Goal: Task Accomplishment & Management: Complete application form

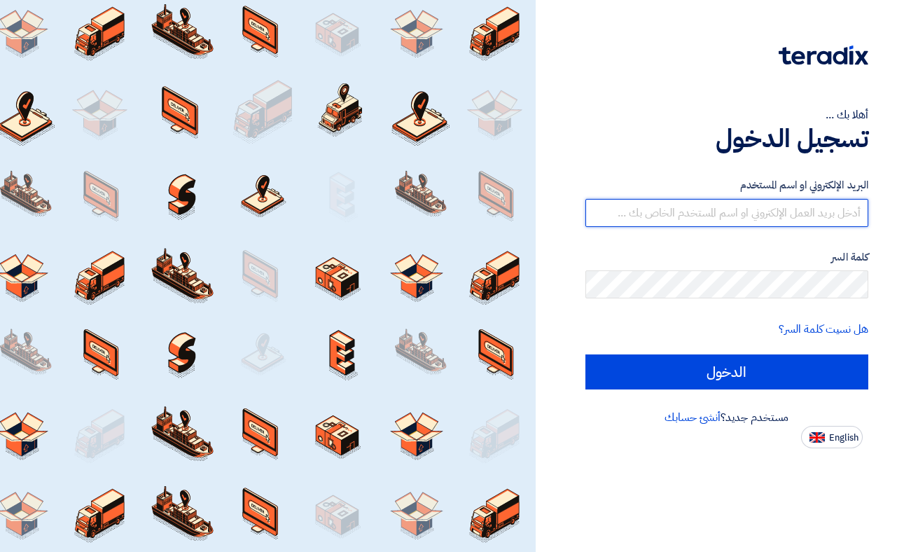
type input "[EMAIL_ADDRESS][DOMAIN_NAME]"
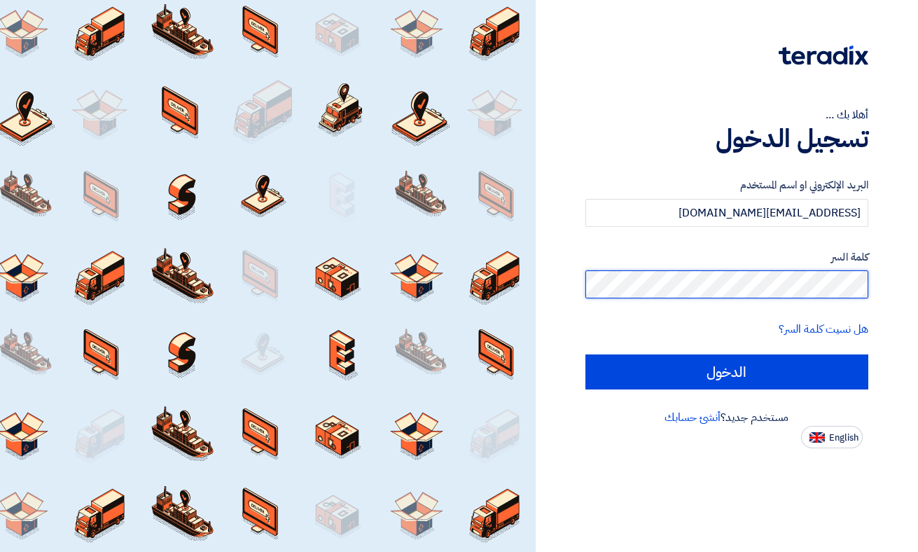
click at [726, 371] on input "الدخول" at bounding box center [726, 371] width 283 height 35
type input "Sign in"
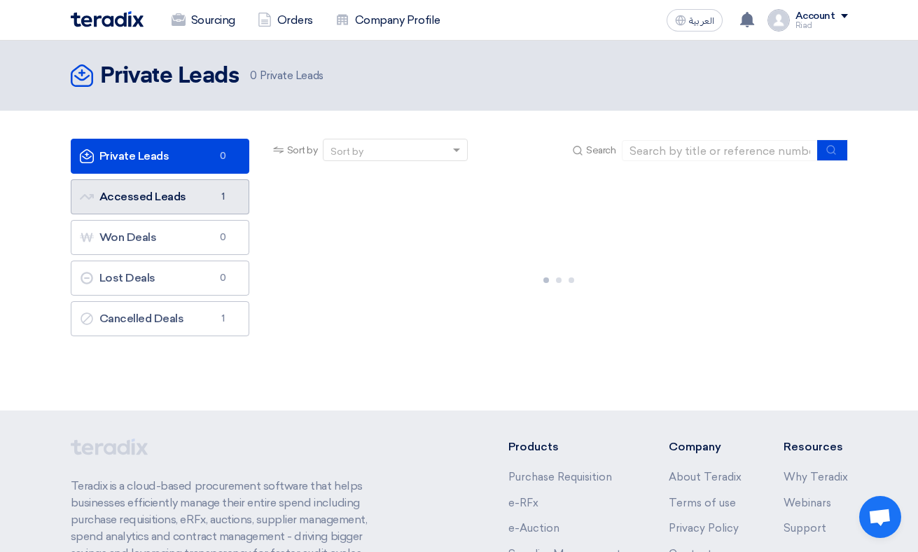
click at [185, 197] on link "Accessed Leads Accessed Leads 1" at bounding box center [160, 196] width 179 height 35
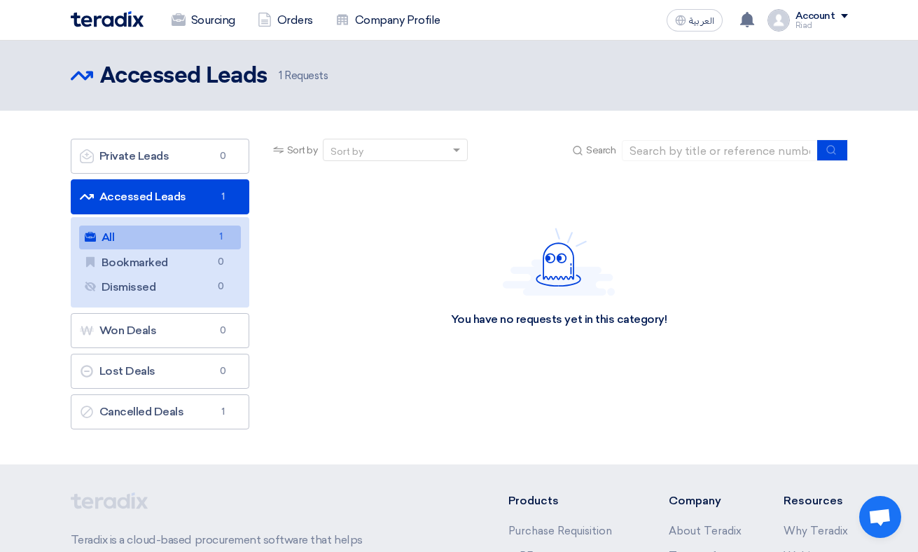
click at [118, 237] on link "All All 1" at bounding box center [160, 237] width 162 height 24
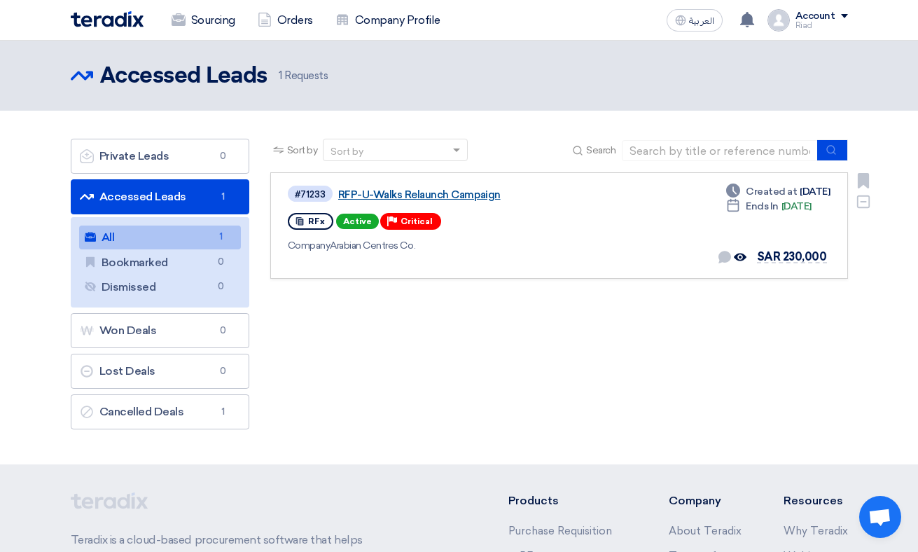
click at [374, 193] on link "RFP-U-Walks Relaunch Campaign" at bounding box center [513, 194] width 350 height 13
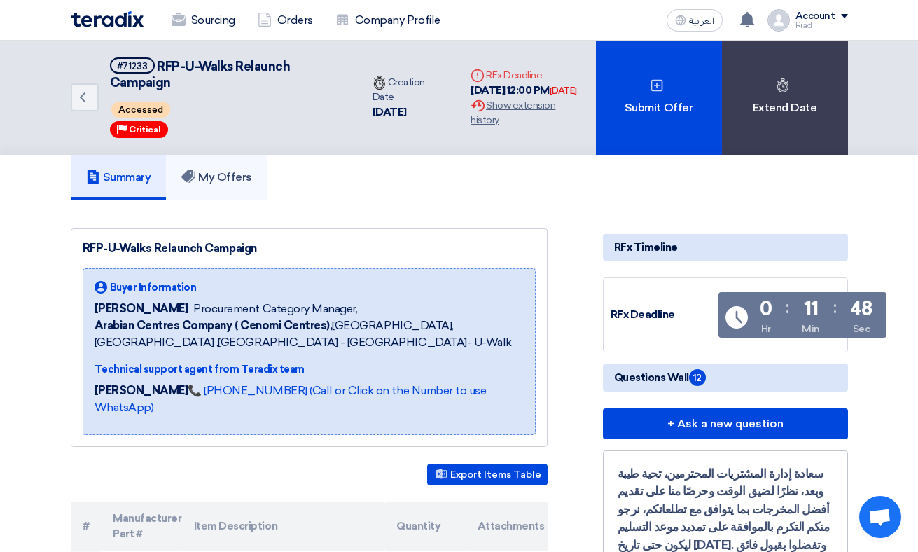
click at [233, 178] on h5 "My Offers" at bounding box center [216, 177] width 71 height 14
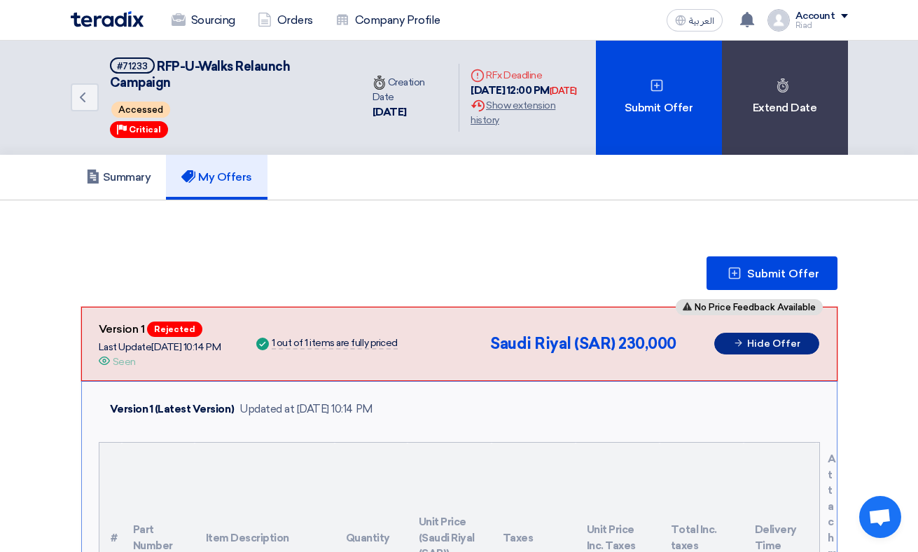
click at [755, 342] on button "Hide Offer" at bounding box center [766, 344] width 105 height 22
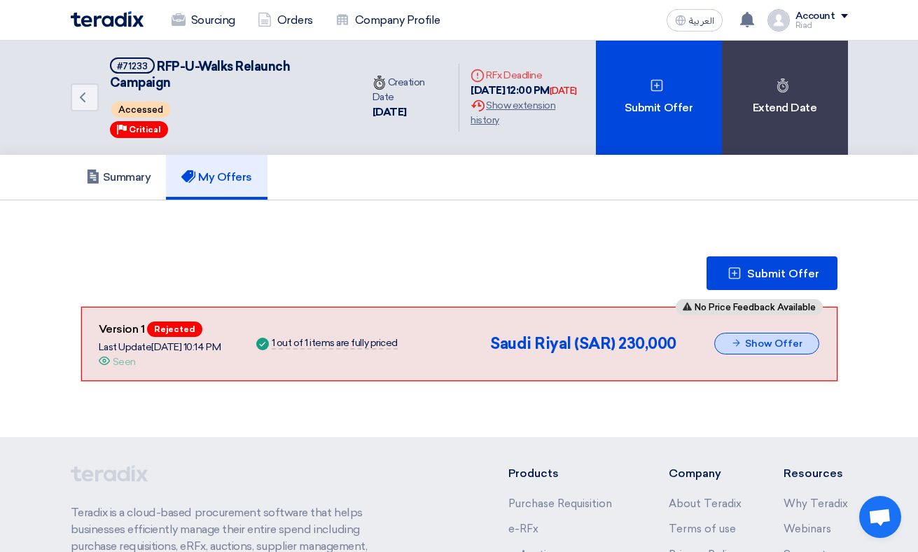
click at [755, 342] on button "Show Offer" at bounding box center [766, 344] width 105 height 22
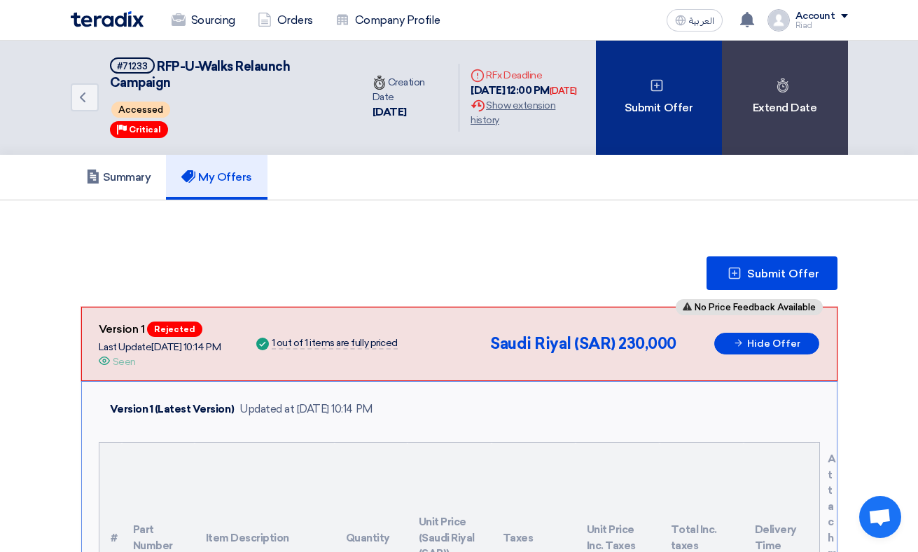
click at [646, 84] on div "Submit Offer" at bounding box center [659, 98] width 126 height 114
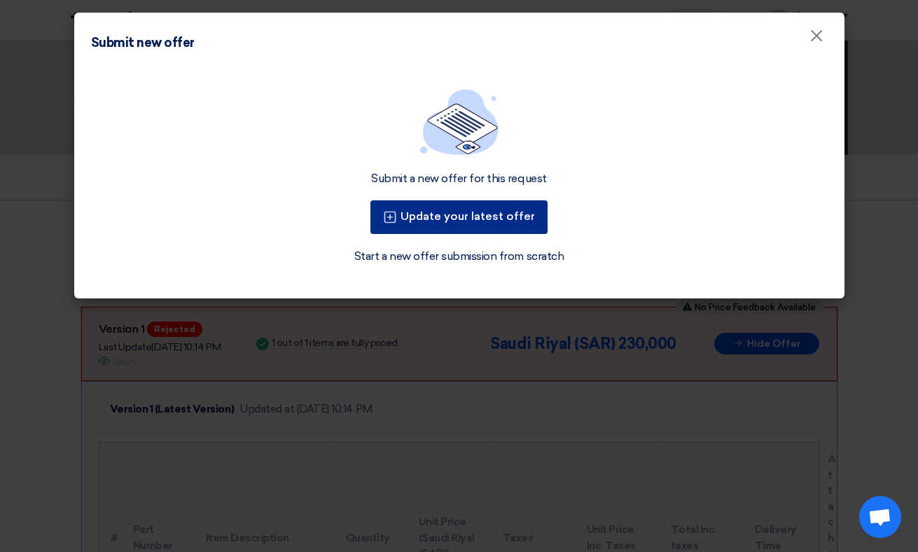
click at [510, 219] on button "Update your latest offer" at bounding box center [458, 217] width 177 height 34
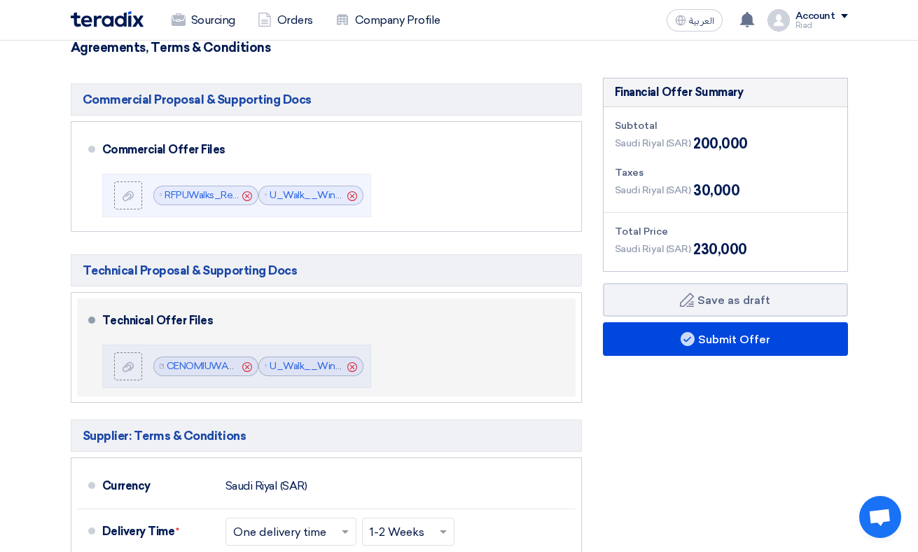
scroll to position [326, 0]
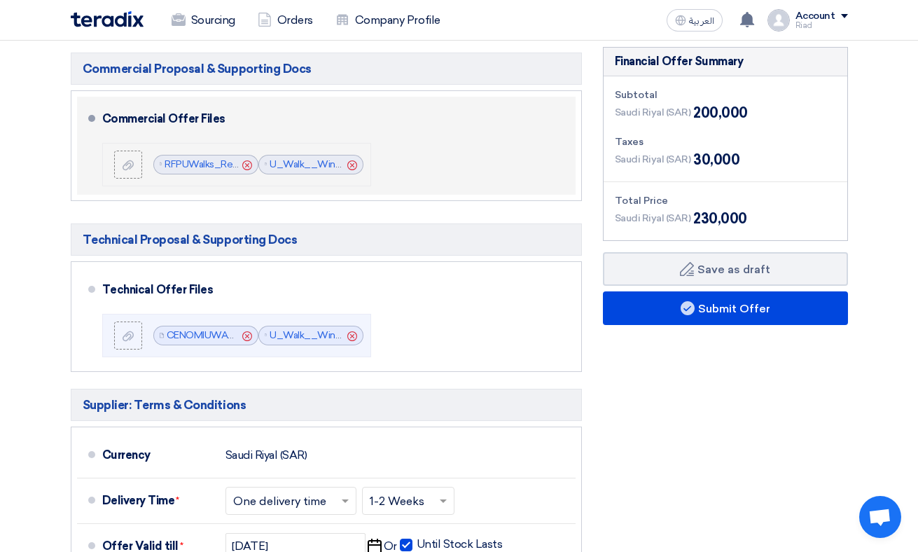
click at [352, 167] on icon "Cancel" at bounding box center [352, 165] width 10 height 10
click at [244, 162] on icon "Cancel" at bounding box center [247, 165] width 10 height 10
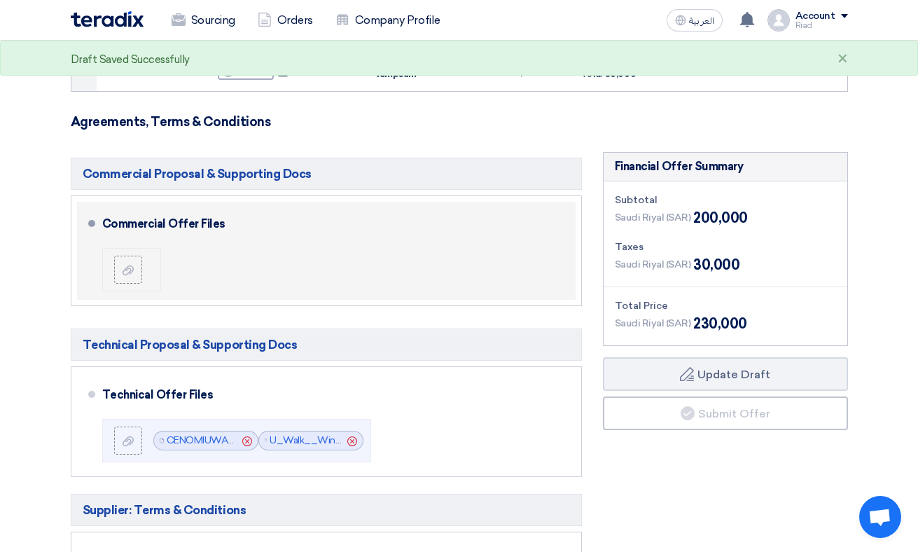
scroll to position [188, 0]
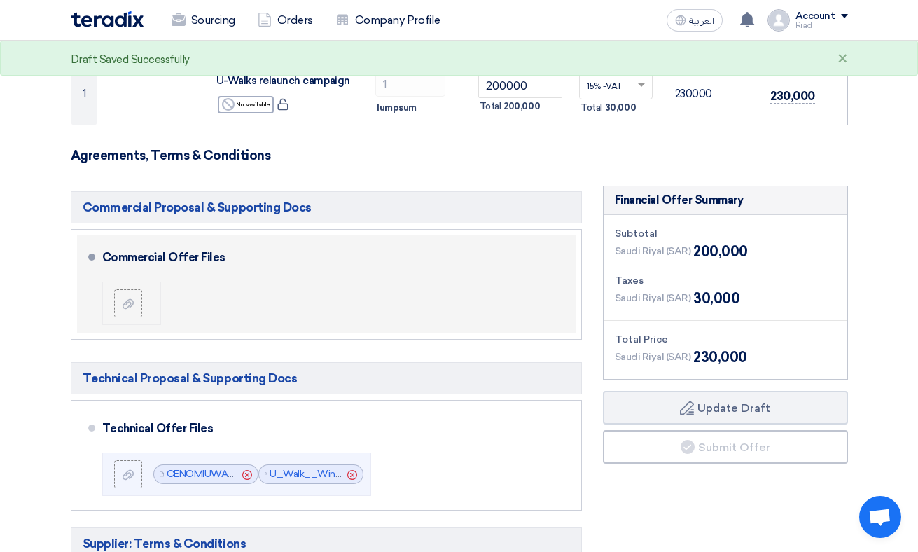
click at [732, 251] on span "200,000" at bounding box center [720, 251] width 55 height 21
click at [731, 251] on span "200,000" at bounding box center [720, 251] width 55 height 21
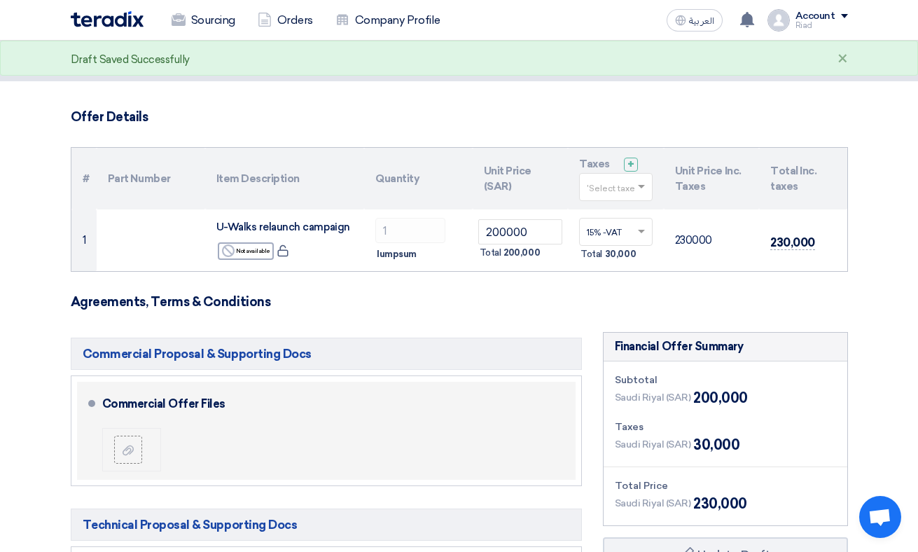
scroll to position [40, 0]
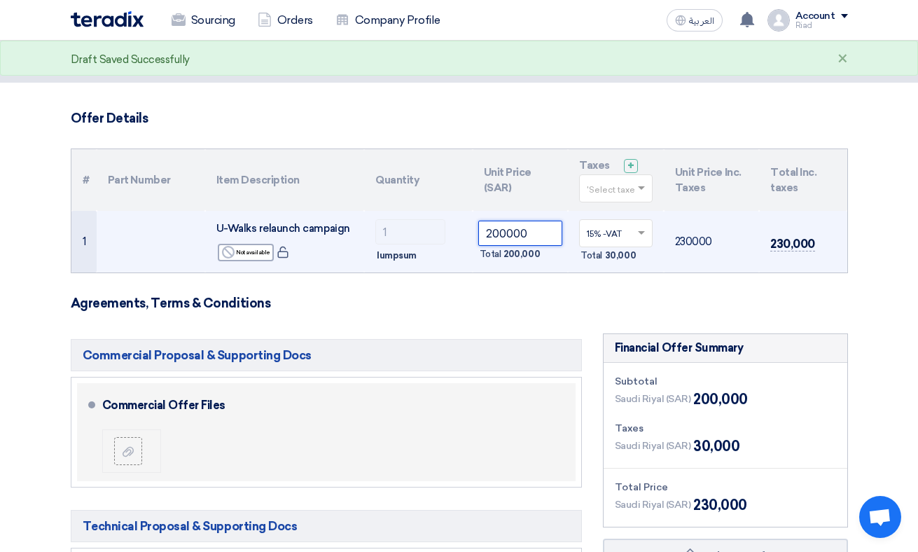
click at [431, 226] on tr "1 U-Walks relaunch campaign Reject Not available" at bounding box center [459, 242] width 776 height 62
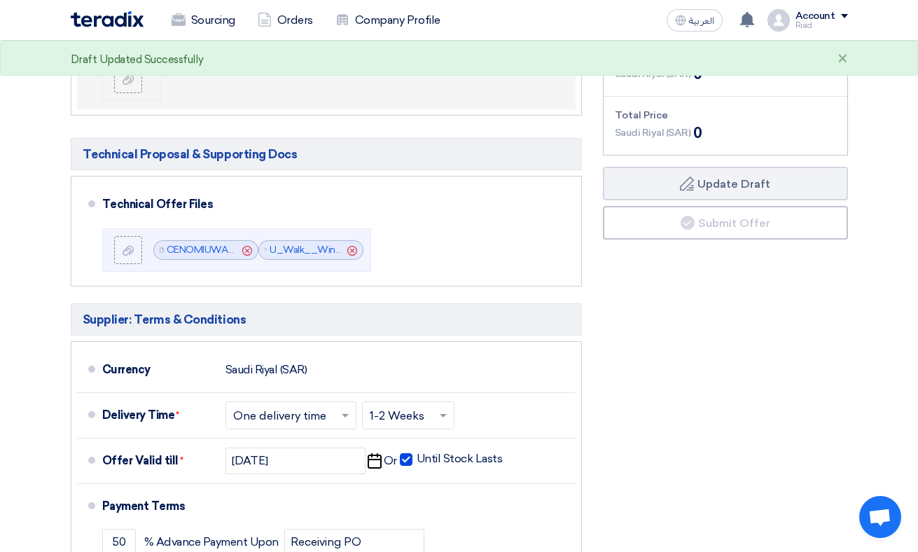
scroll to position [279, 0]
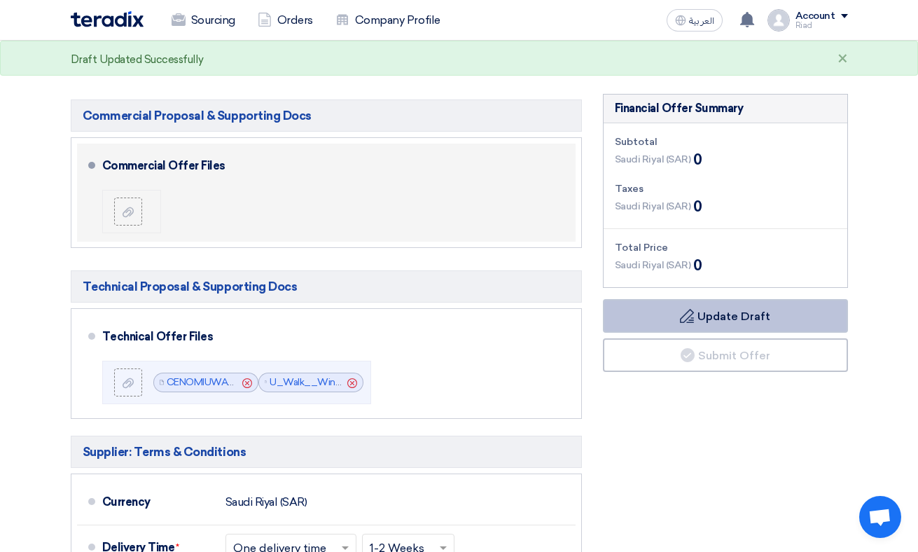
click at [650, 314] on button "Draft Update Draft" at bounding box center [725, 316] width 245 height 34
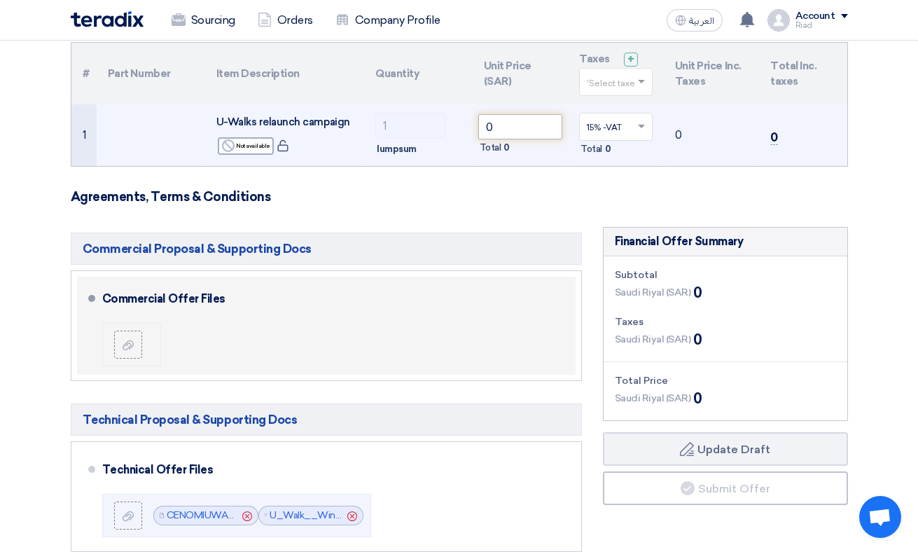
scroll to position [162, 0]
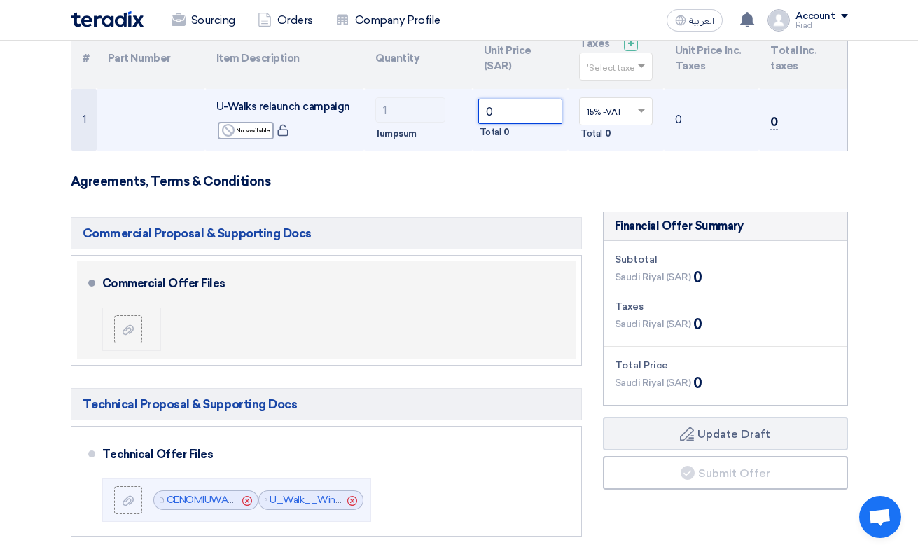
click at [502, 112] on input "0" at bounding box center [520, 111] width 85 height 25
drag, startPoint x: 499, startPoint y: 112, endPoint x: 478, endPoint y: 113, distance: 21.0
click at [478, 112] on input "0" at bounding box center [520, 111] width 85 height 25
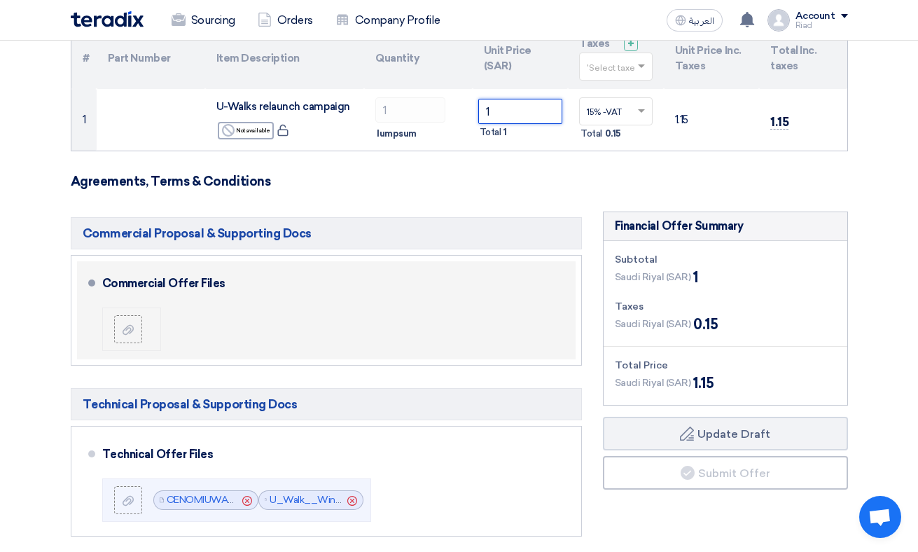
scroll to position [340, 0]
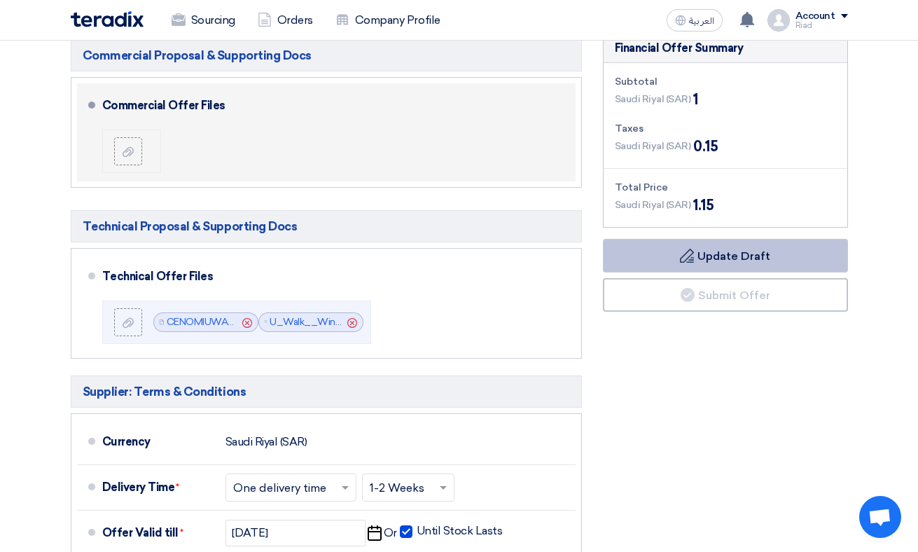
click at [673, 253] on button "Draft Update Draft" at bounding box center [725, 256] width 245 height 34
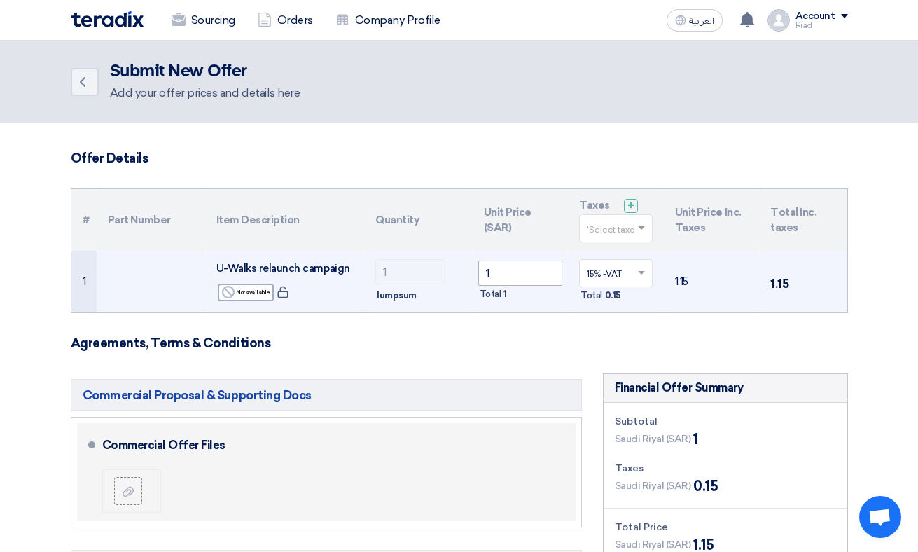
scroll to position [0, 0]
drag, startPoint x: 498, startPoint y: 272, endPoint x: 464, endPoint y: 274, distance: 33.7
click at [464, 274] on tr "1 U-Walks relaunch campaign Reject Not available" at bounding box center [459, 282] width 776 height 62
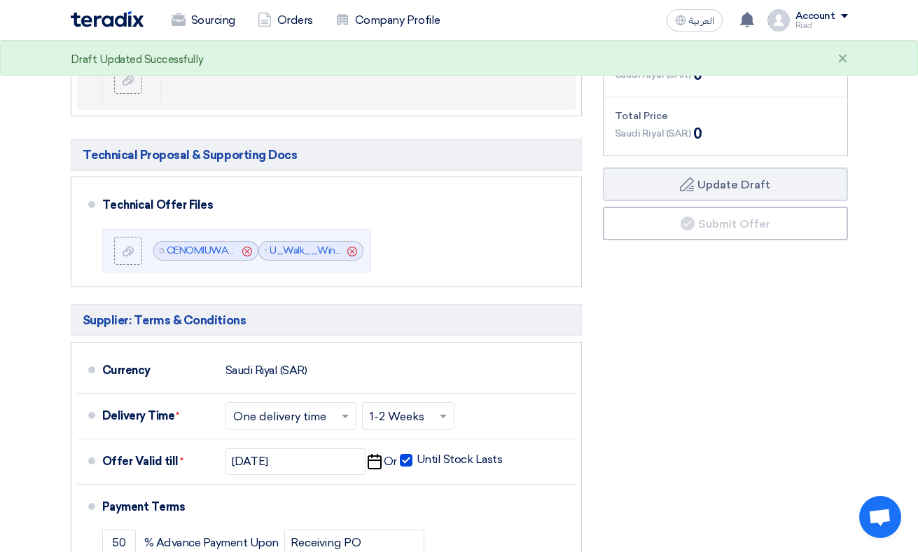
scroll to position [410, 0]
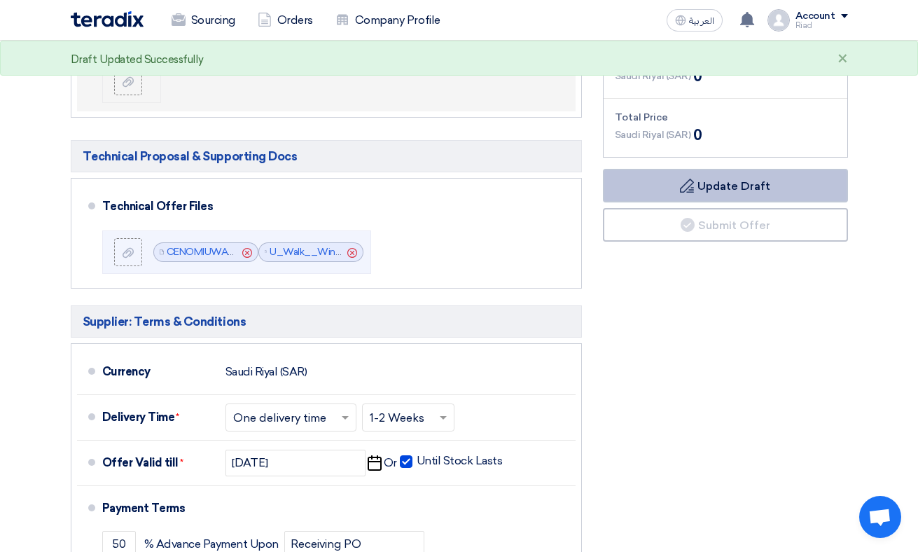
type input "0"
click at [741, 192] on button "Draft Update Draft" at bounding box center [725, 186] width 245 height 34
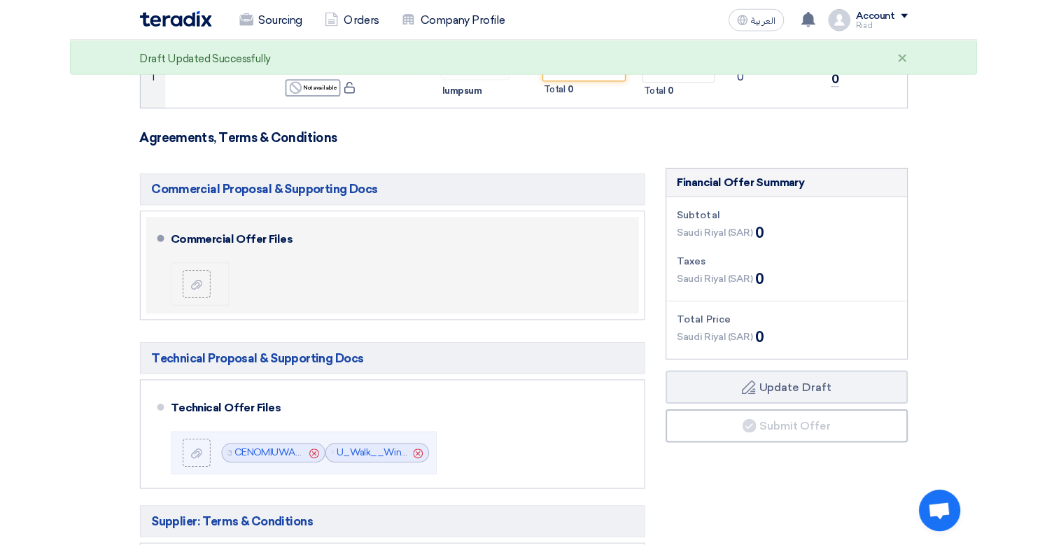
scroll to position [120, 0]
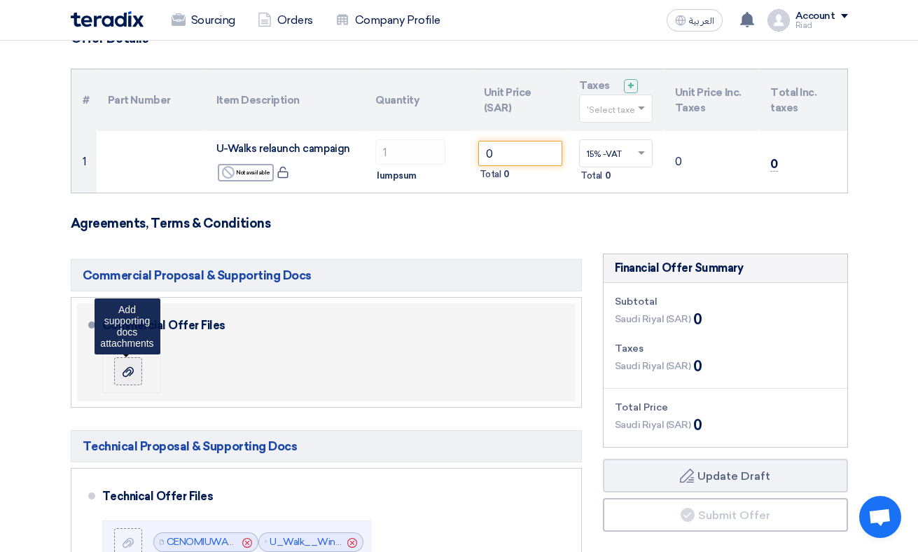
click at [127, 380] on label at bounding box center [128, 371] width 28 height 28
click at [0, 0] on input "file" at bounding box center [0, 0] width 0 height 0
click at [130, 370] on use at bounding box center [128, 371] width 11 height 10
click at [0, 0] on input "file" at bounding box center [0, 0] width 0 height 0
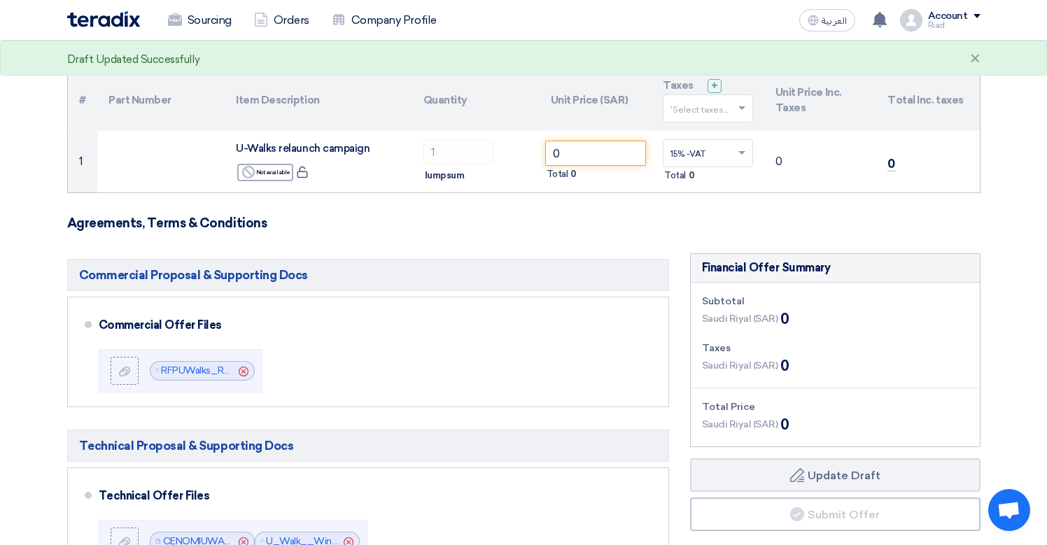
scroll to position [277, 0]
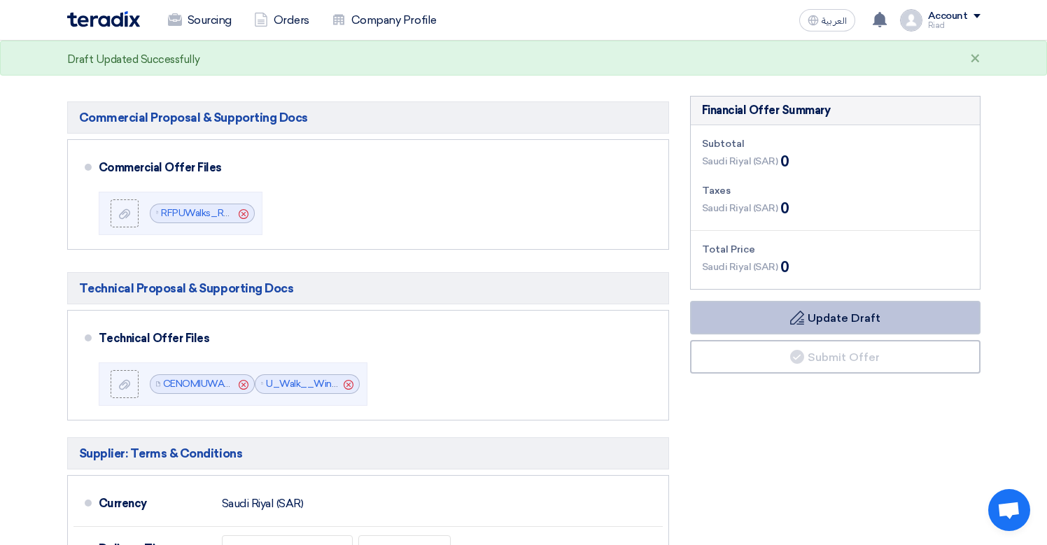
click at [802, 318] on icon "Draft" at bounding box center [797, 318] width 14 height 14
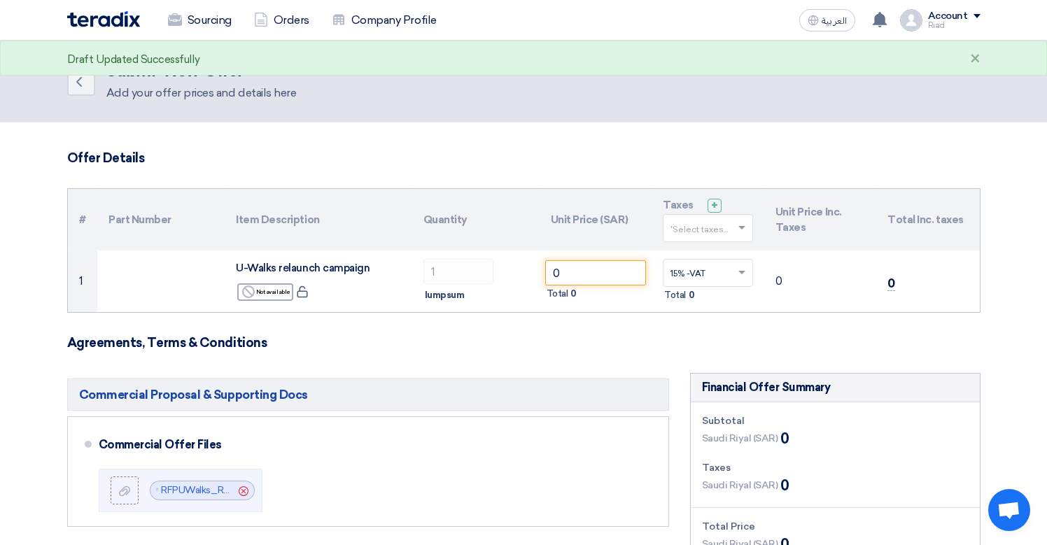
scroll to position [0, 0]
click at [917, 62] on div "×" at bounding box center [975, 59] width 11 height 17
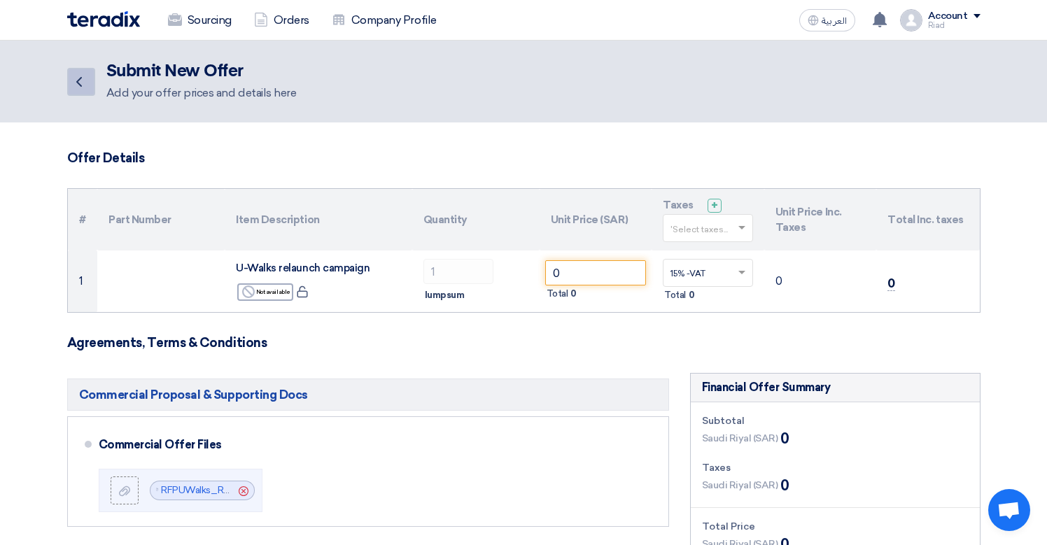
click at [83, 74] on icon "Back" at bounding box center [79, 82] width 17 height 17
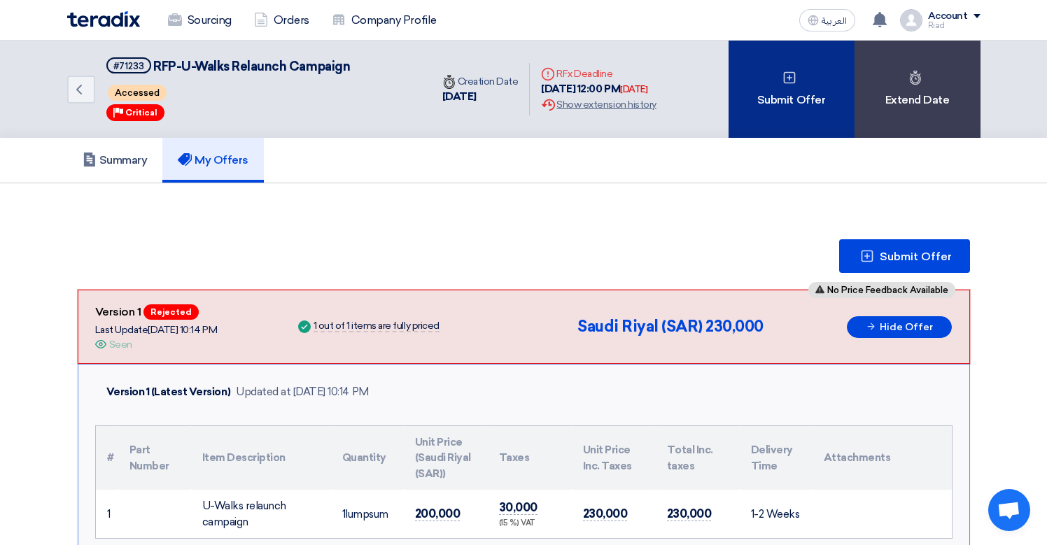
click at [796, 92] on div "Submit Offer" at bounding box center [792, 89] width 126 height 97
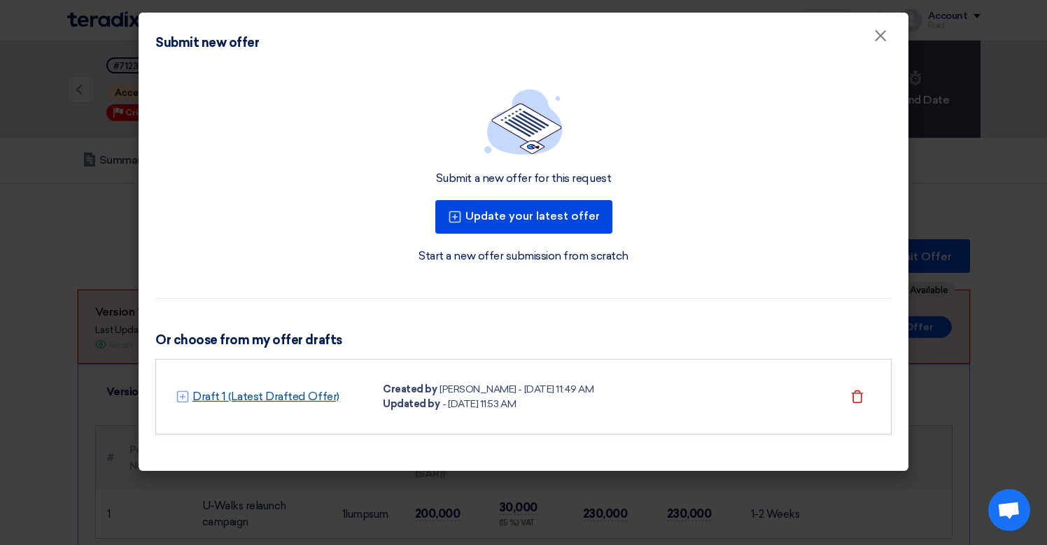
click at [222, 400] on link "Draft 1 (Latest Drafted Offer)" at bounding box center [266, 397] width 147 height 17
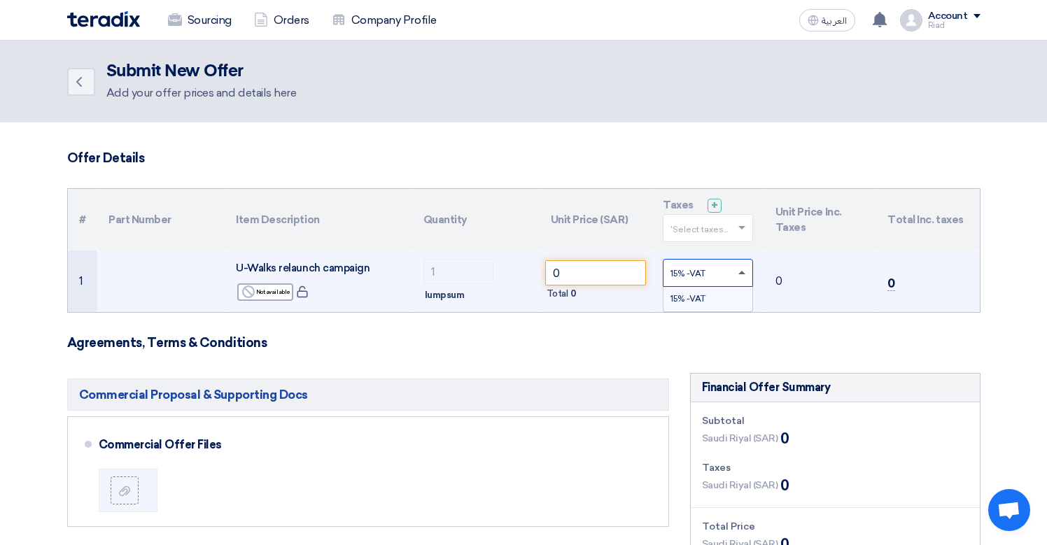
click at [740, 273] on span at bounding box center [742, 273] width 7 height 4
click at [712, 294] on div "15% -VAT" at bounding box center [708, 299] width 89 height 24
click at [788, 344] on h3 "Agreements, Terms & Conditions" at bounding box center [524, 342] width 914 height 15
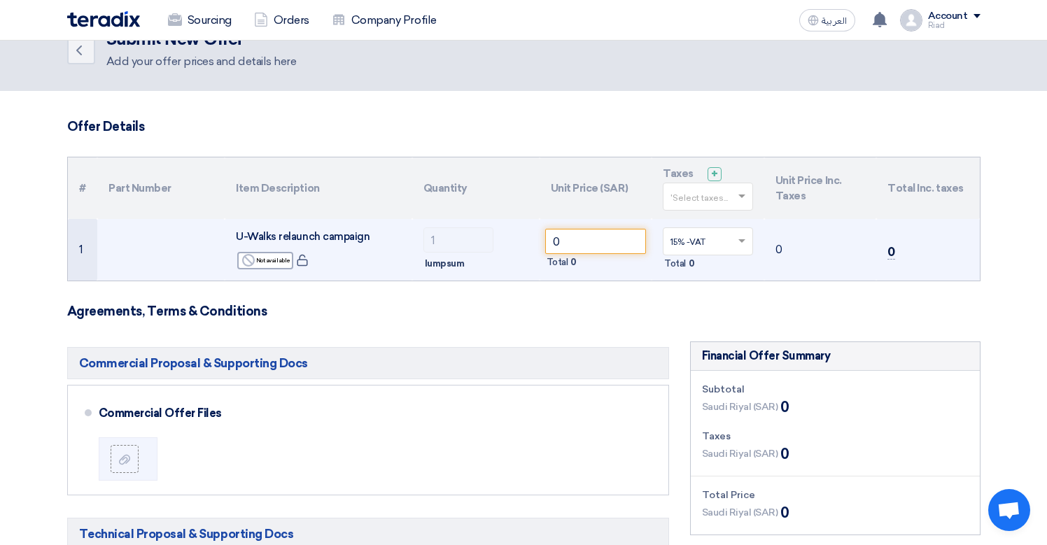
scroll to position [34, 0]
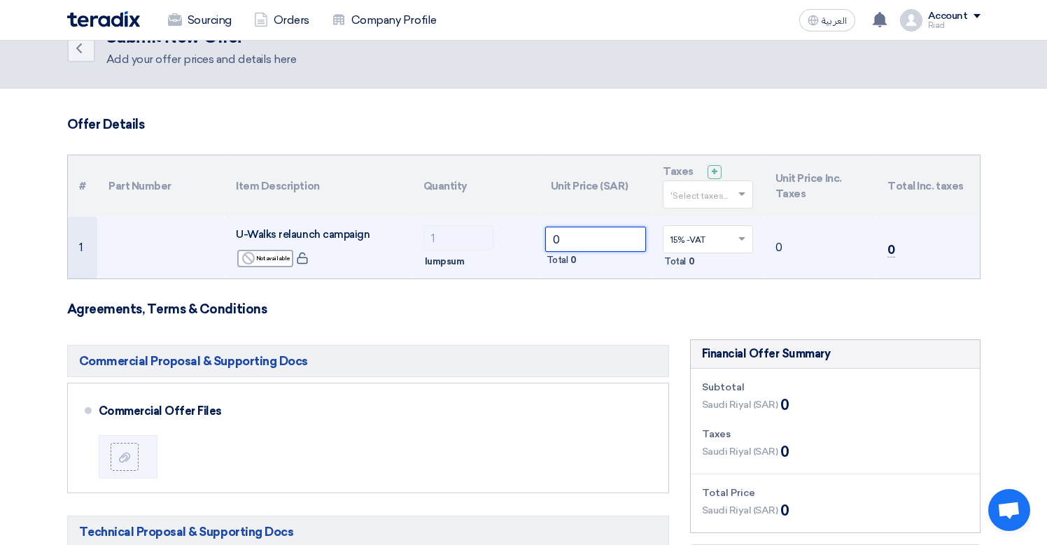
drag, startPoint x: 561, startPoint y: 236, endPoint x: 528, endPoint y: 236, distance: 32.9
click at [528, 236] on tr "1 U-Walks relaunch campaign Reject Not available" at bounding box center [524, 248] width 912 height 62
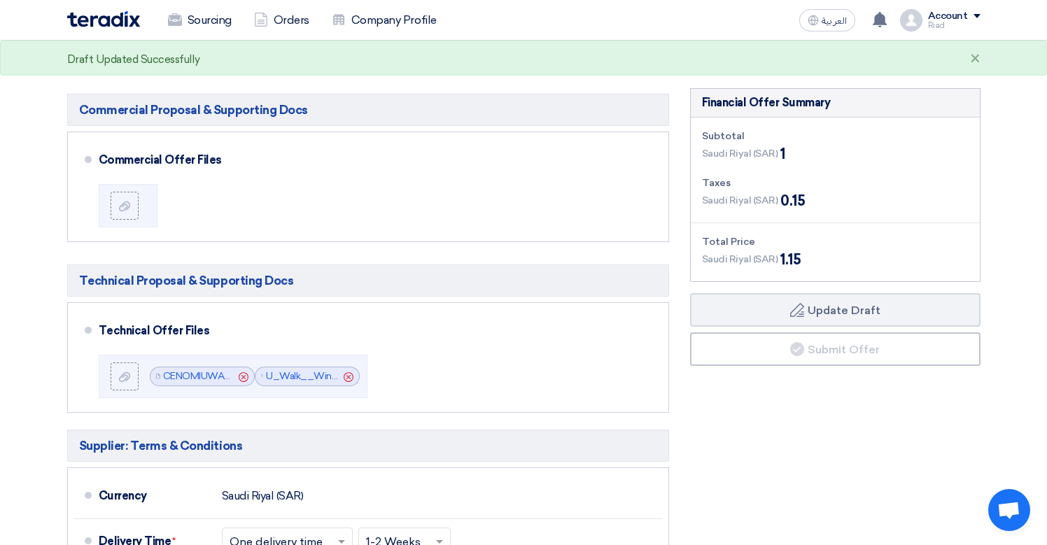
scroll to position [286, 0]
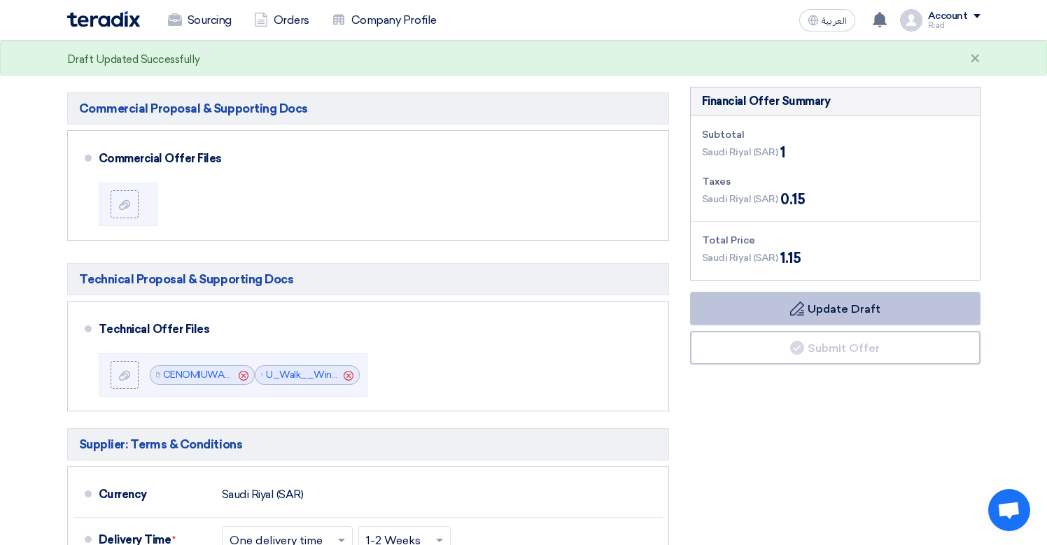
type input "1"
click at [770, 298] on button "Draft Update Draft" at bounding box center [835, 309] width 291 height 34
click at [770, 303] on button "Draft Update Draft" at bounding box center [835, 309] width 291 height 34
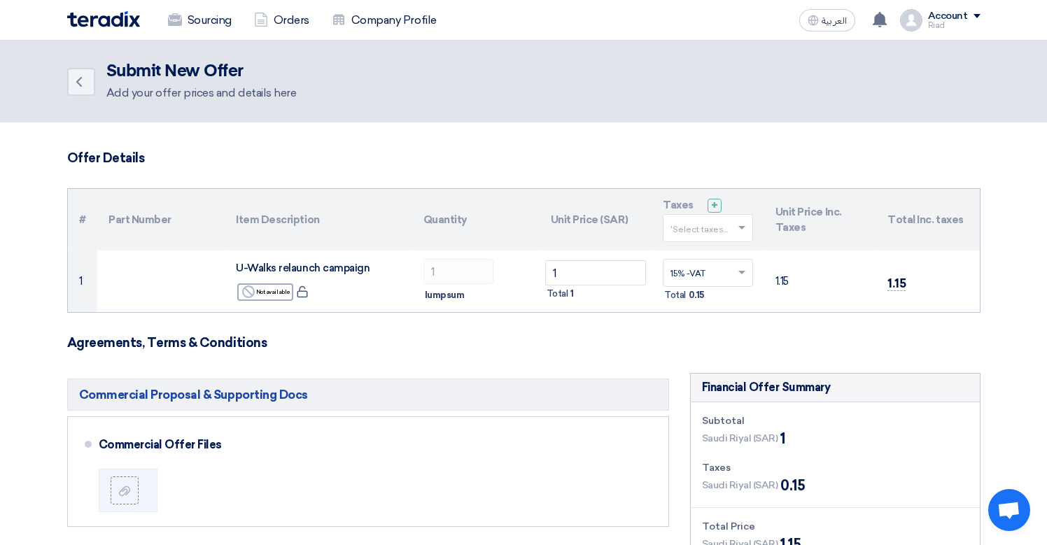
scroll to position [0, 0]
click at [78, 76] on icon "Back" at bounding box center [79, 82] width 17 height 17
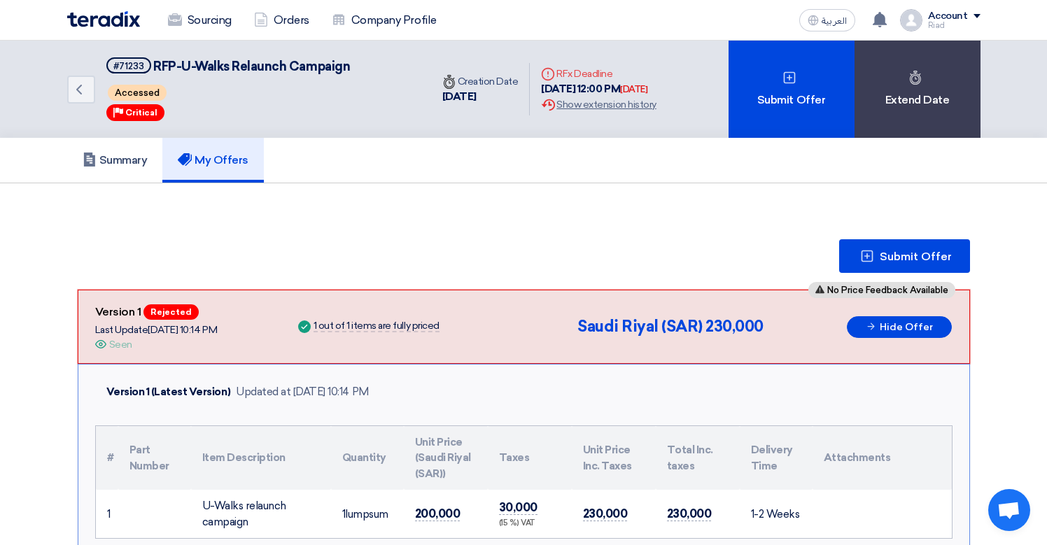
scroll to position [33, 0]
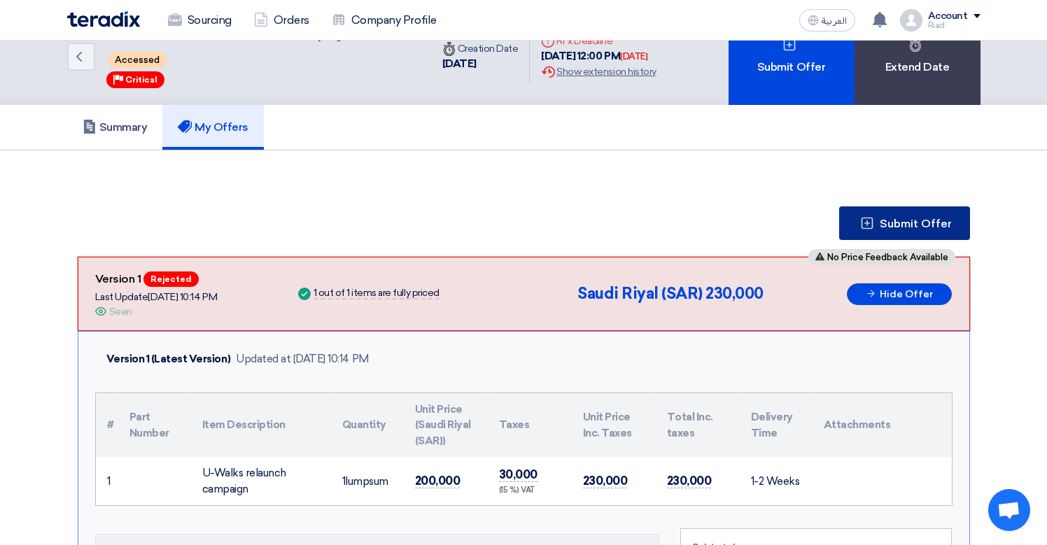
click at [900, 225] on span "Submit Offer" at bounding box center [916, 223] width 72 height 11
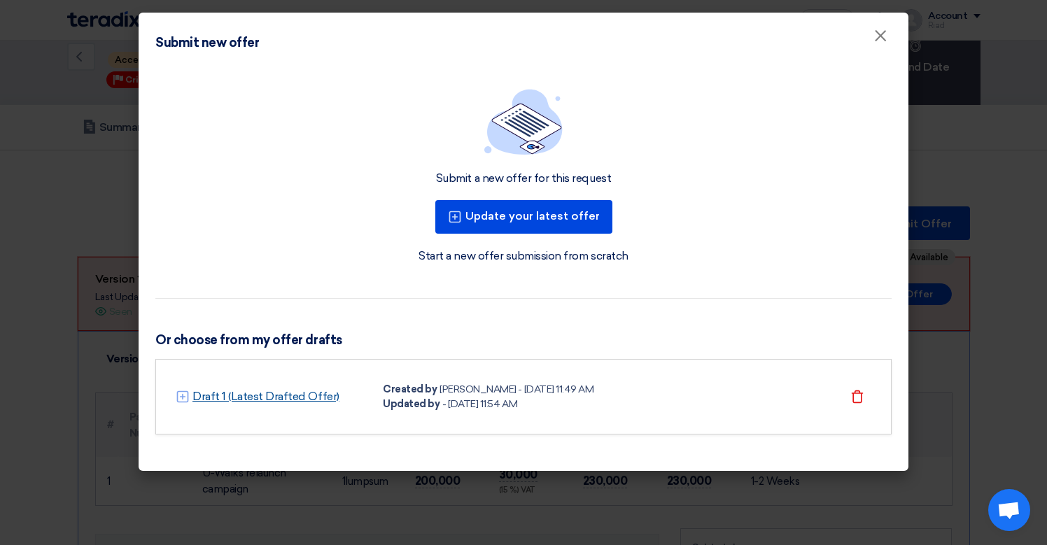
click at [256, 391] on link "Draft 1 (Latest Drafted Offer)" at bounding box center [266, 397] width 147 height 17
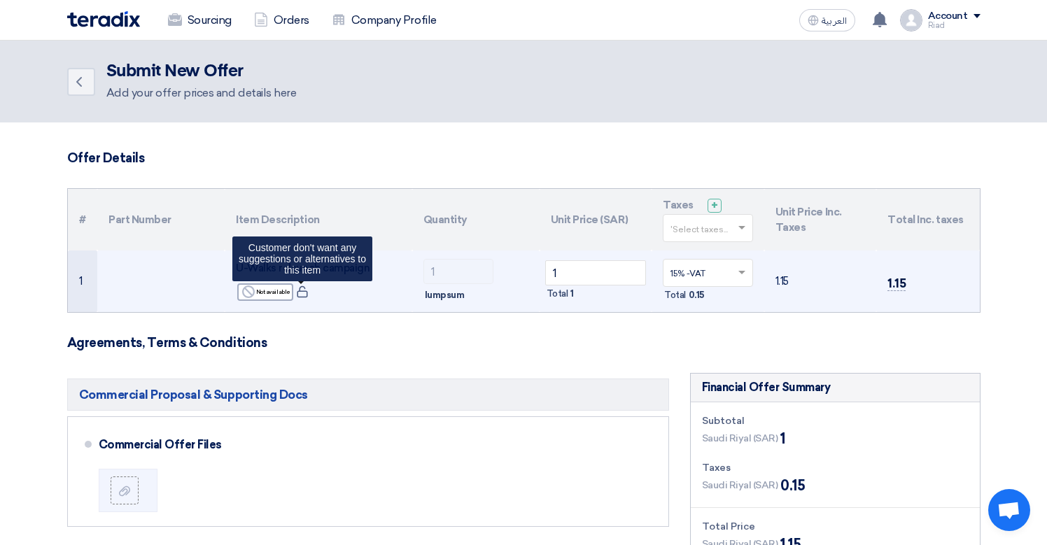
click at [303, 296] on icon at bounding box center [302, 292] width 13 height 13
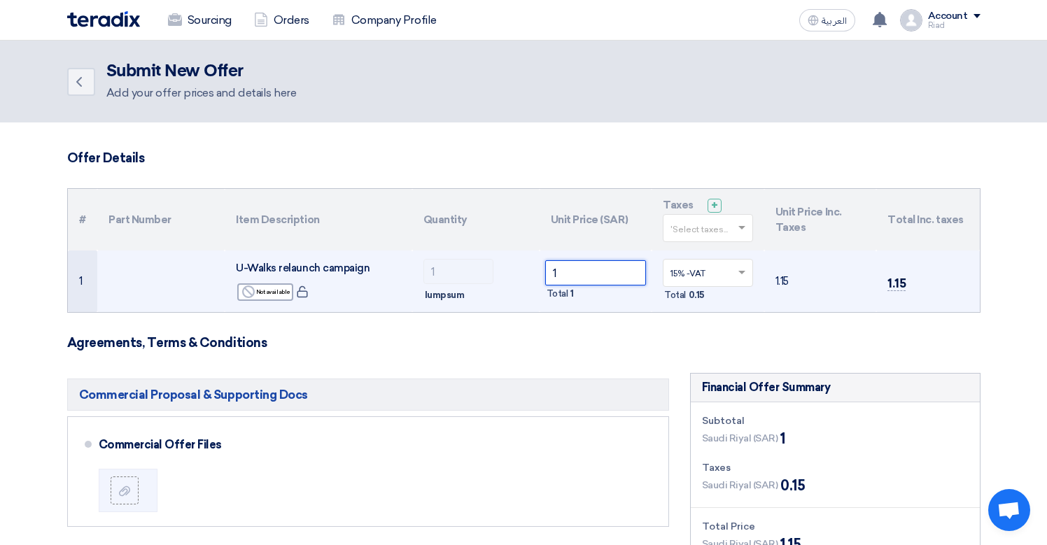
drag, startPoint x: 573, startPoint y: 274, endPoint x: 522, endPoint y: 274, distance: 51.1
click at [522, 274] on tr "1 U-Walks relaunch campaign Reject Not available" at bounding box center [524, 282] width 912 height 62
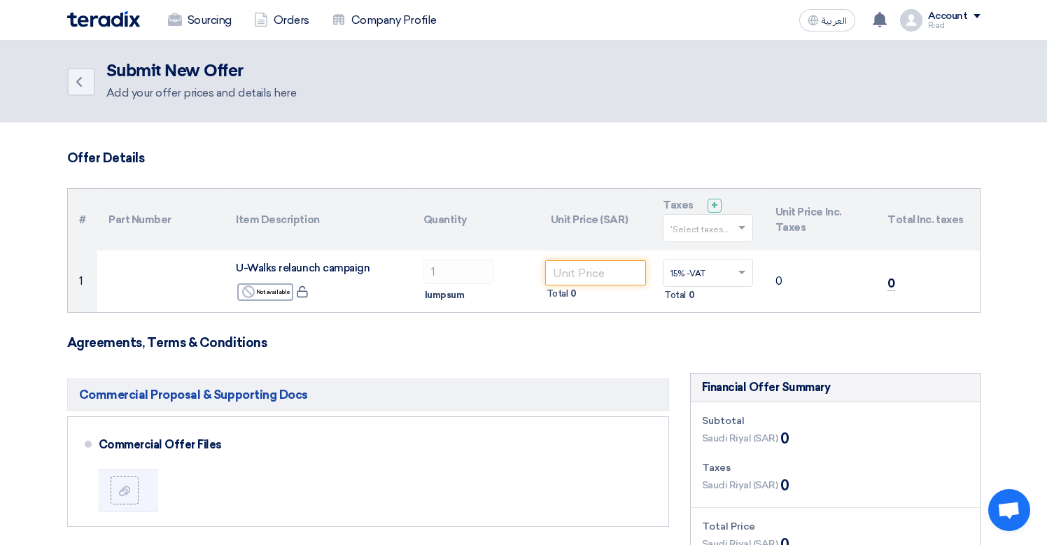
click at [535, 337] on h3 "Agreements, Terms & Conditions" at bounding box center [524, 342] width 914 height 15
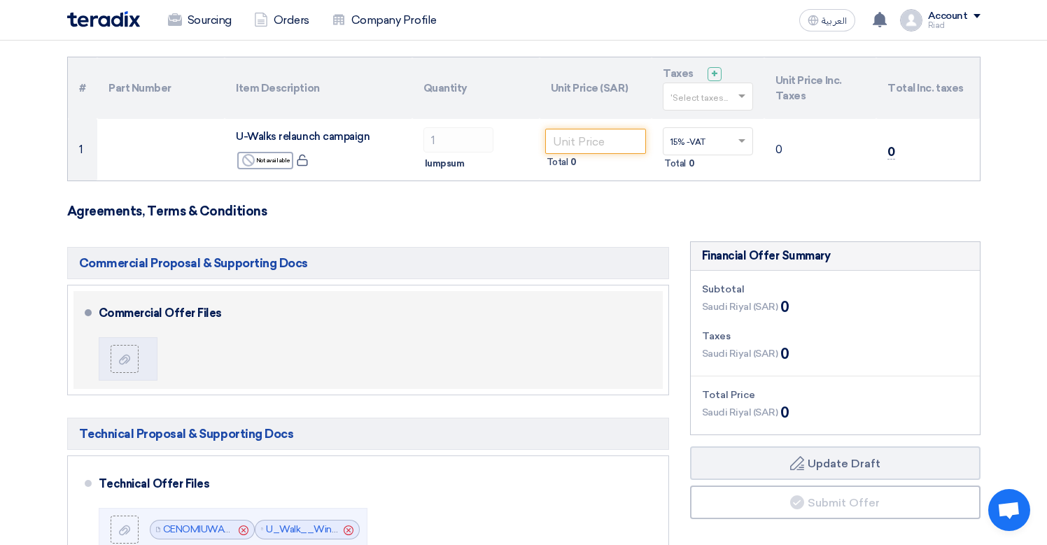
scroll to position [298, 0]
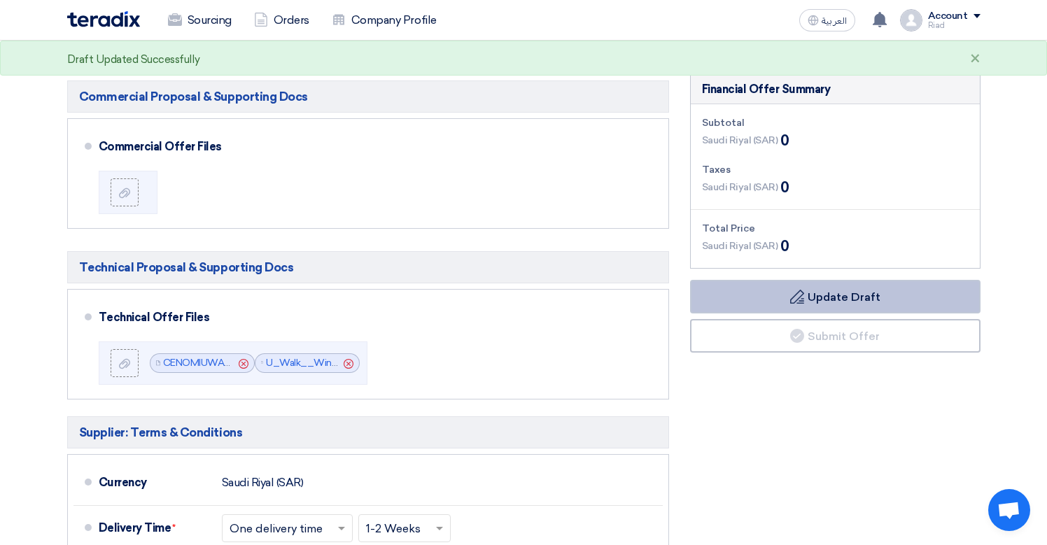
click at [749, 284] on button "Draft Update Draft" at bounding box center [835, 297] width 291 height 34
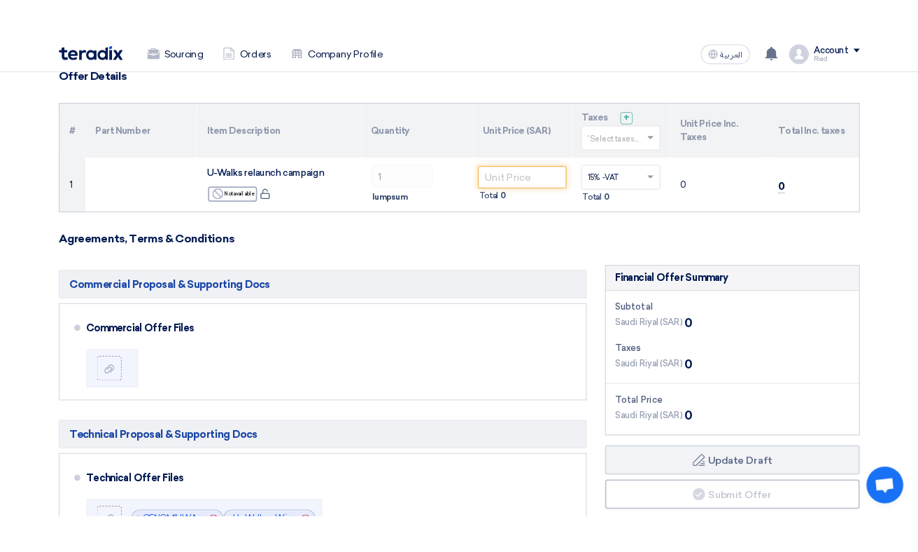
scroll to position [185, 0]
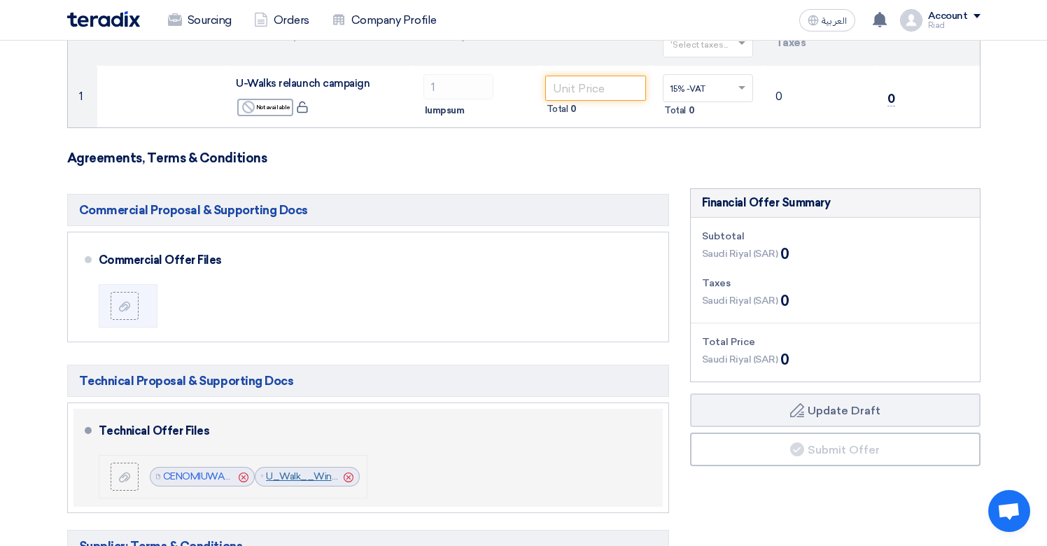
click at [305, 477] on link "U_Walk__Winter_Digital_Media_Plan__Sep_1757617925129.pdf" at bounding box center [411, 476] width 291 height 12
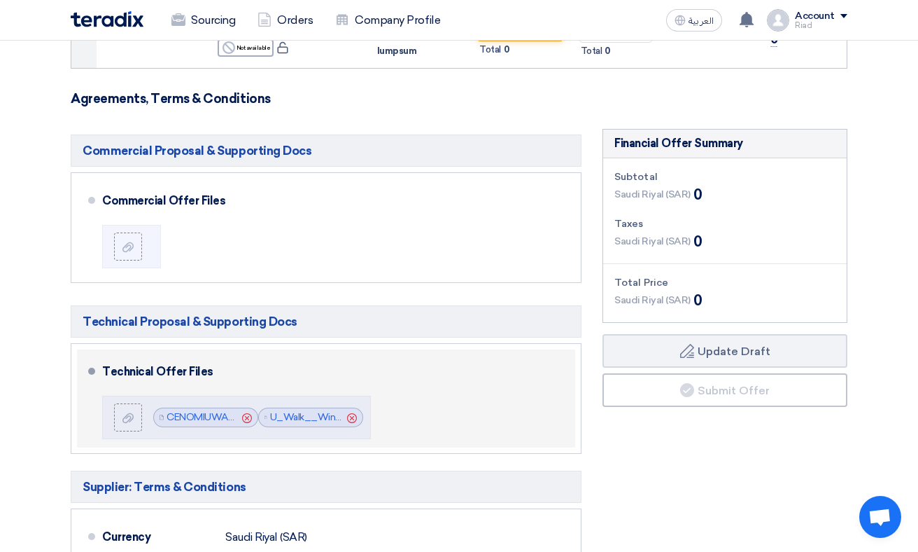
scroll to position [265, 0]
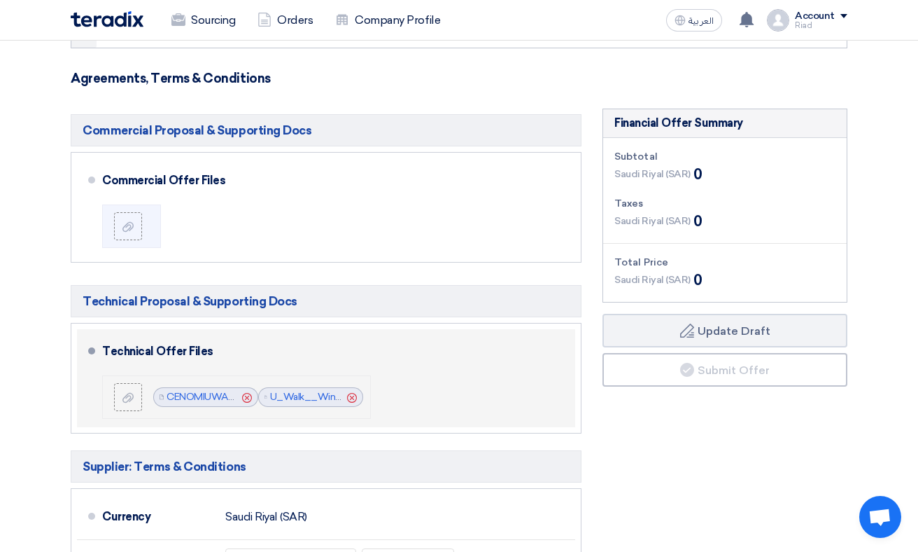
click at [351, 398] on icon "Cancel" at bounding box center [352, 398] width 10 height 10
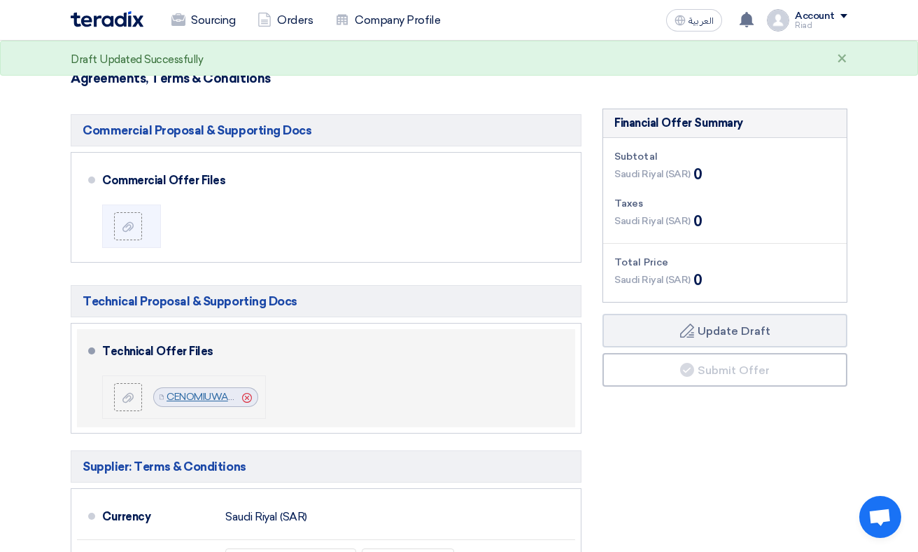
click at [190, 396] on link "CENOMIUWALK_1757617467276.pdf" at bounding box center [250, 397] width 167 height 12
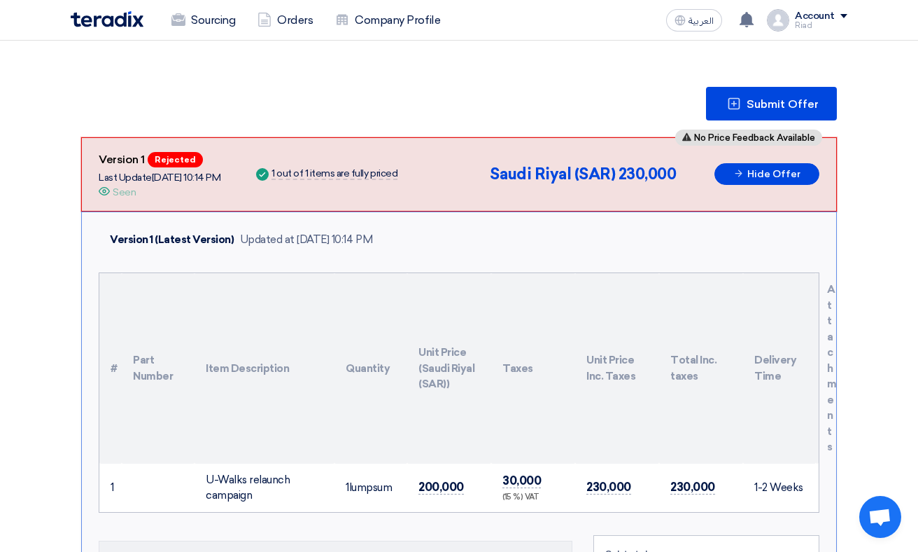
scroll to position [157, 0]
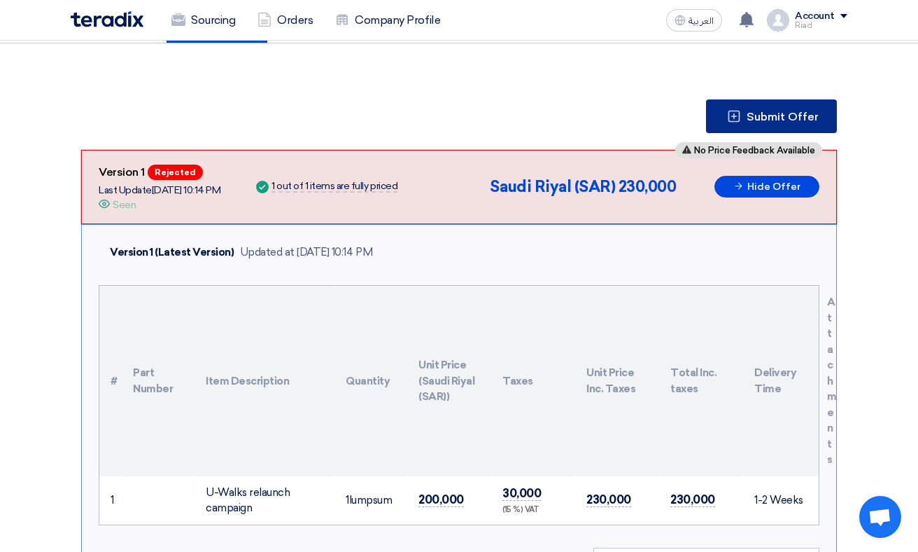
click at [737, 111] on icon at bounding box center [734, 116] width 14 height 14
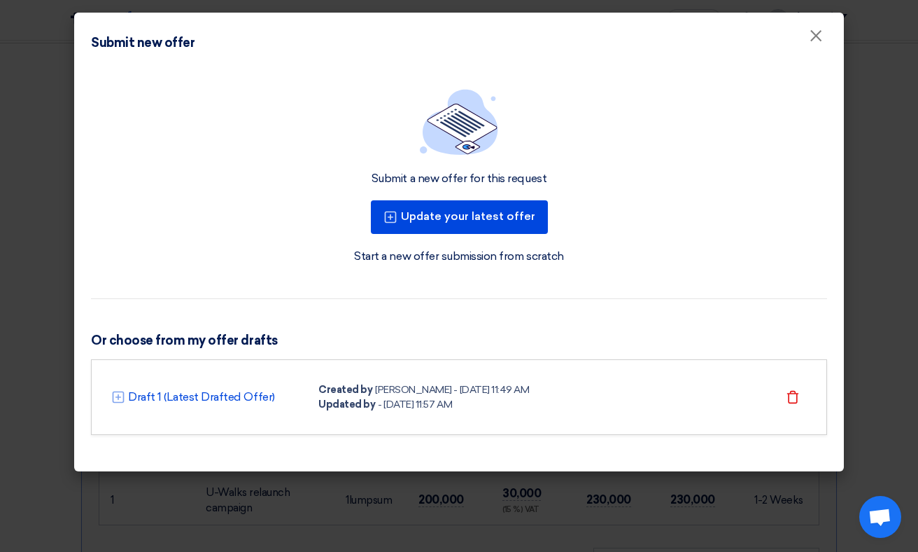
click at [516, 263] on link "Start a new offer submission from scratch" at bounding box center [458, 256] width 209 height 17
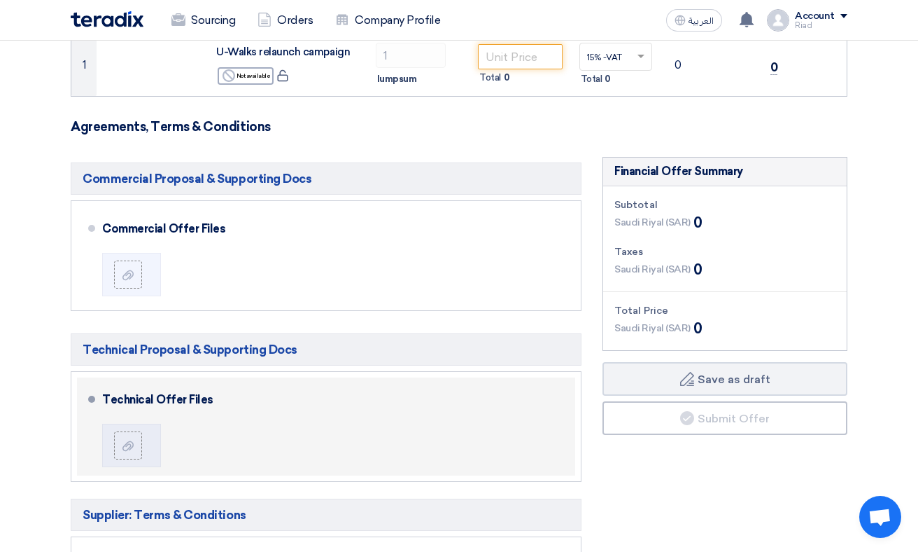
scroll to position [164, 0]
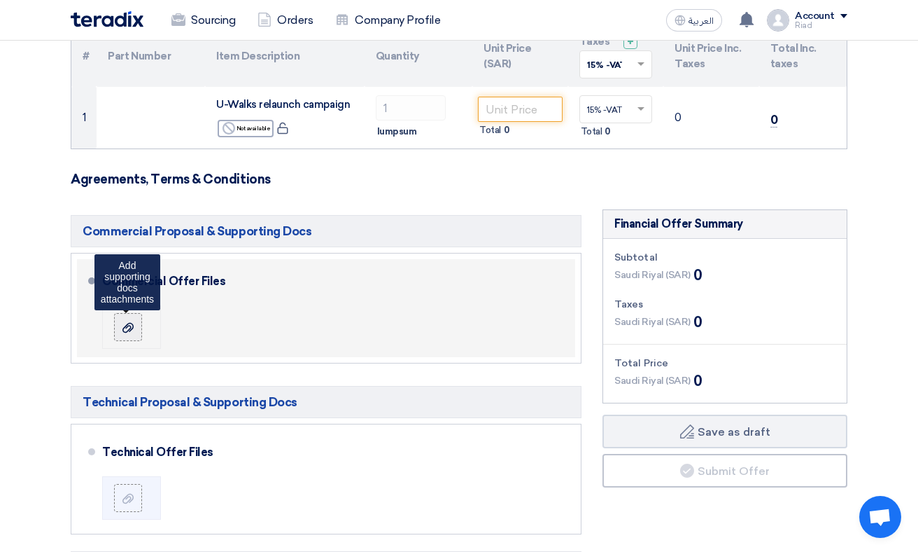
click at [130, 324] on icon at bounding box center [128, 327] width 11 height 11
click at [0, 0] on input "file" at bounding box center [0, 0] width 0 height 0
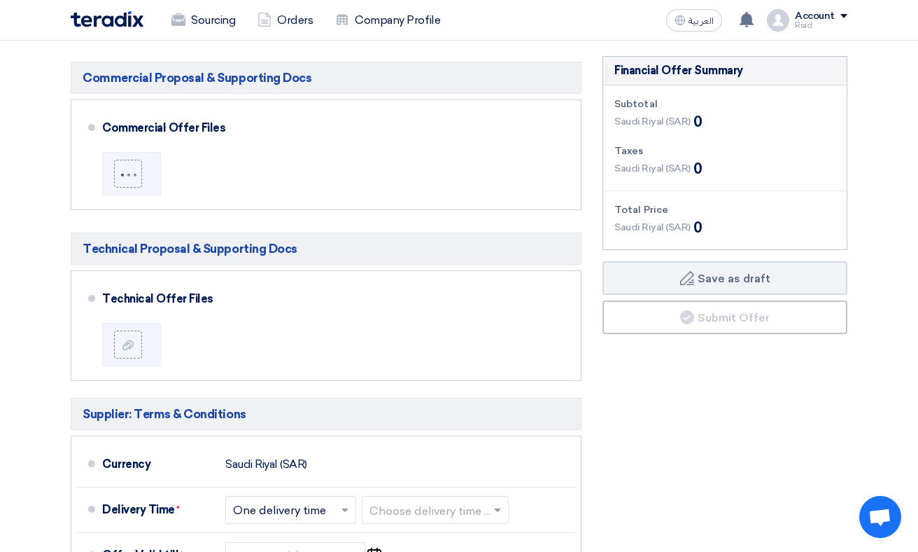
scroll to position [319, 0]
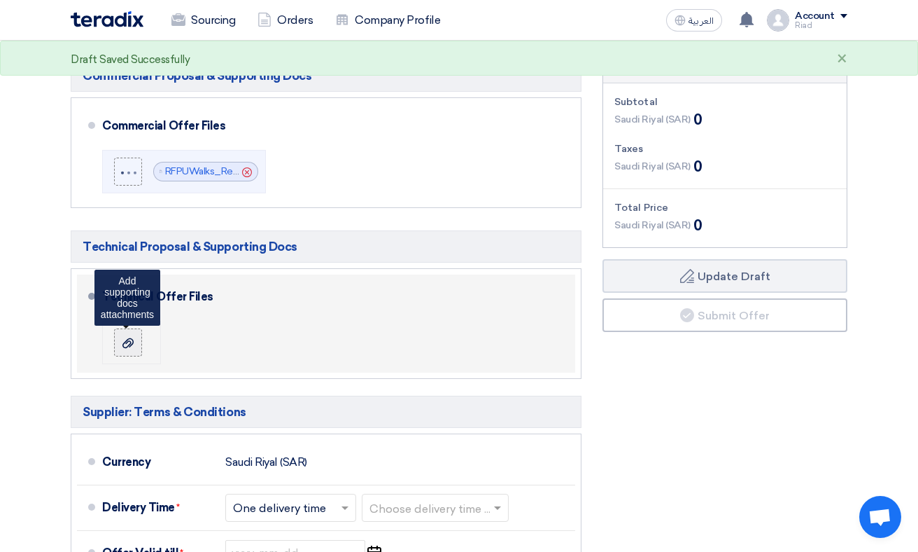
click at [127, 340] on use at bounding box center [128, 342] width 11 height 10
click at [0, 0] on input "file" at bounding box center [0, 0] width 0 height 0
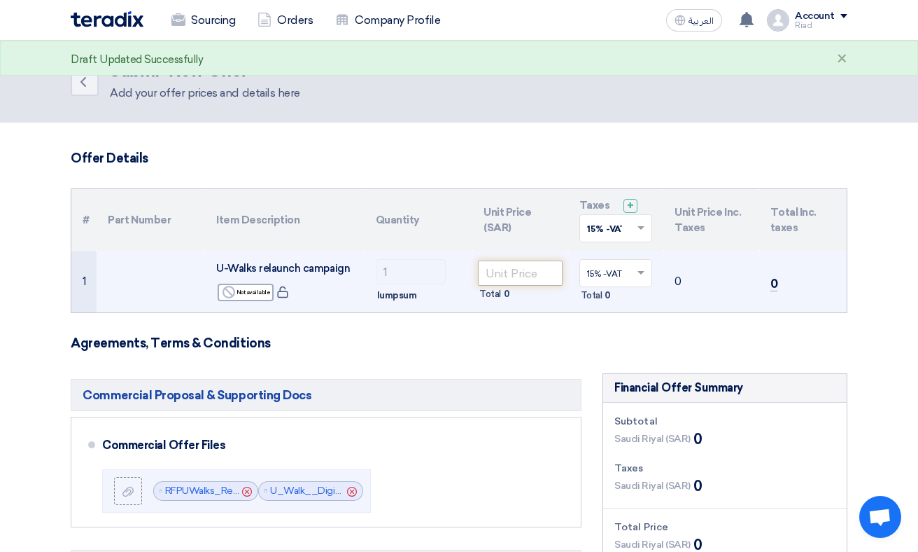
scroll to position [0, 0]
click at [509, 272] on input "number" at bounding box center [520, 272] width 85 height 25
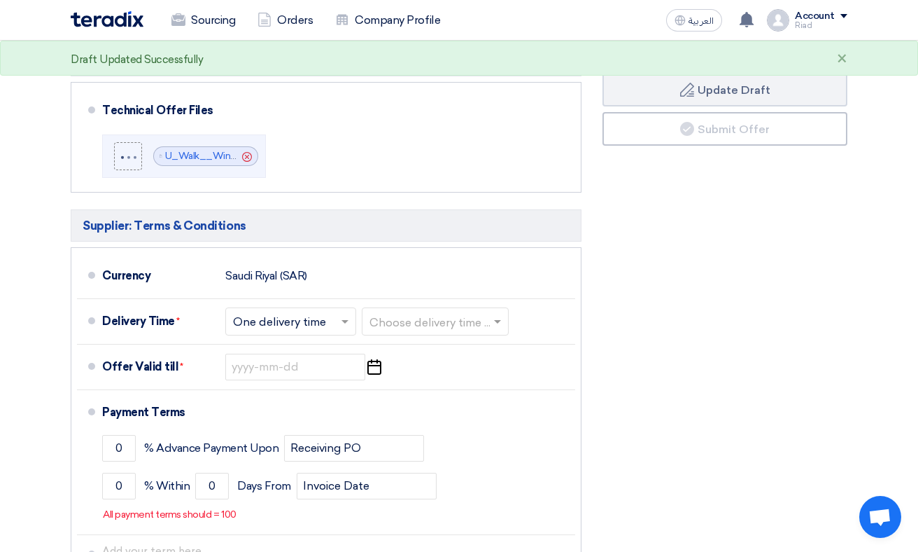
scroll to position [505, 0]
type input "200000"
click at [347, 323] on span at bounding box center [347, 321] width 18 height 14
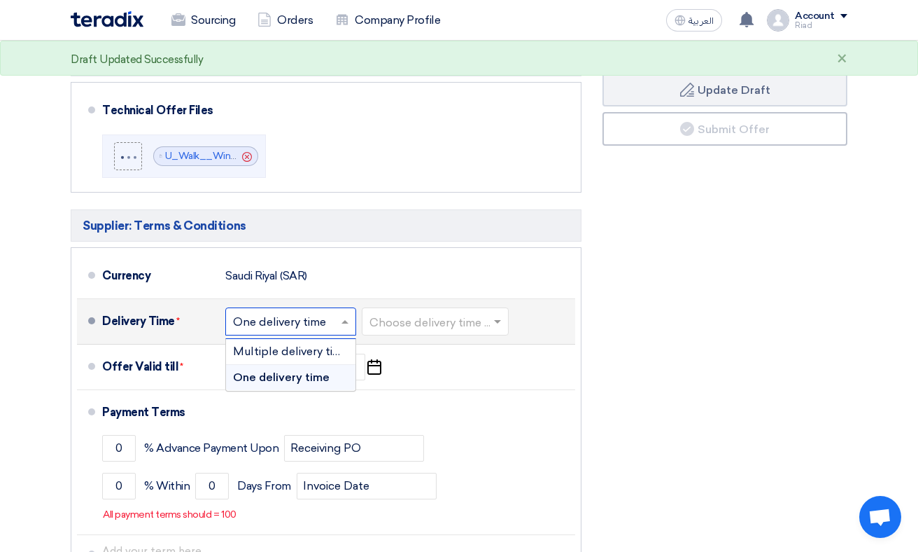
click at [315, 375] on span "One delivery time" at bounding box center [281, 376] width 97 height 13
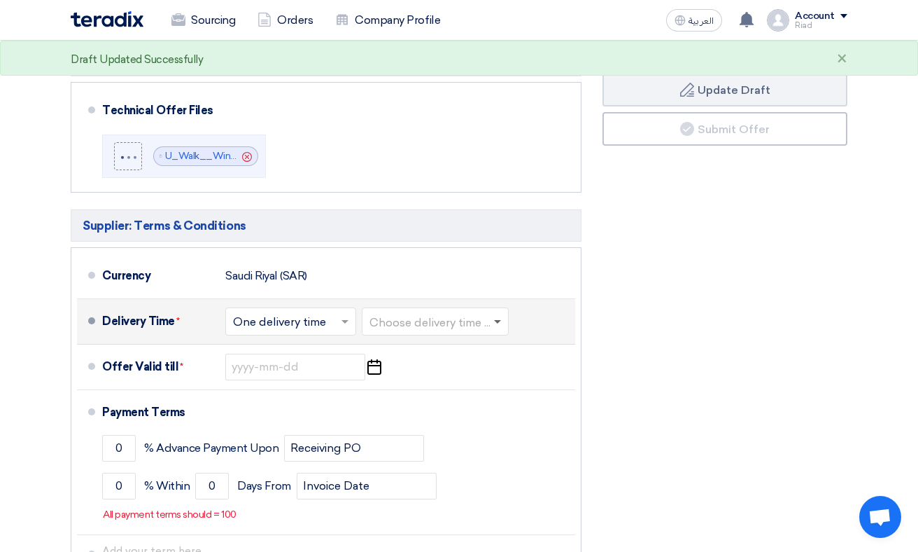
click at [501, 320] on span at bounding box center [497, 322] width 7 height 5
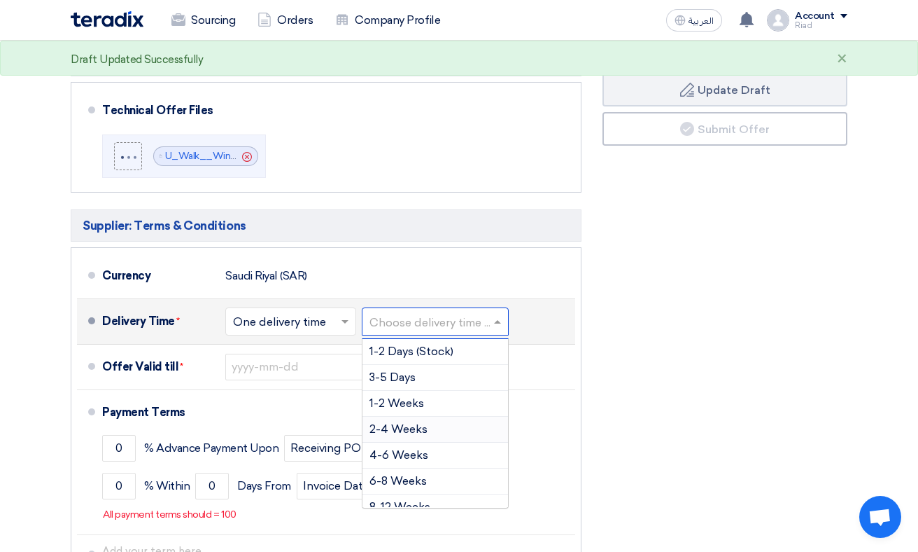
click at [437, 426] on div "2-4 Weeks" at bounding box center [436, 430] width 146 height 26
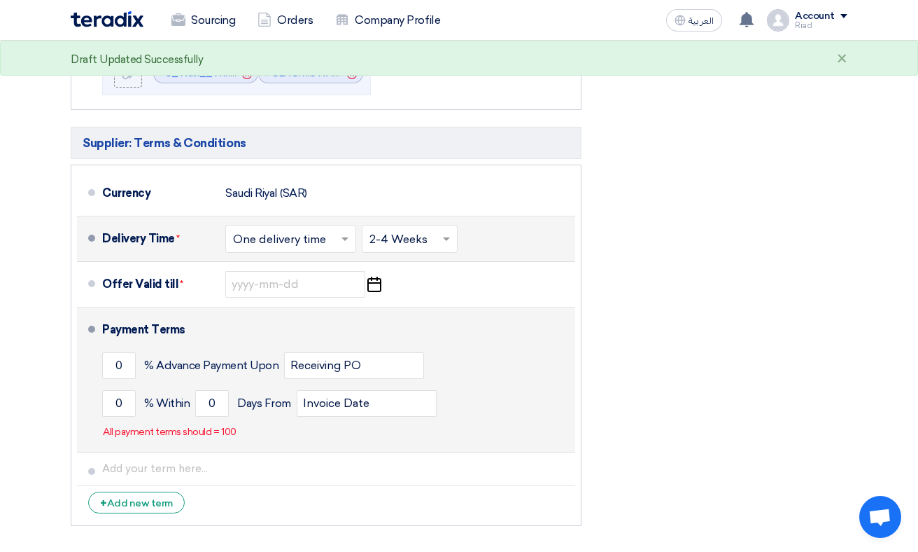
scroll to position [615, 0]
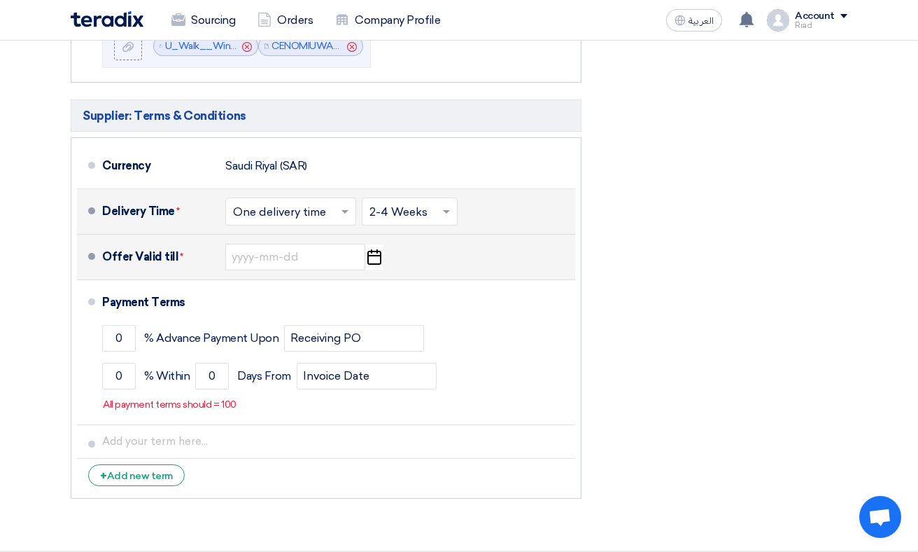
click at [371, 256] on use "button" at bounding box center [375, 256] width 14 height 15
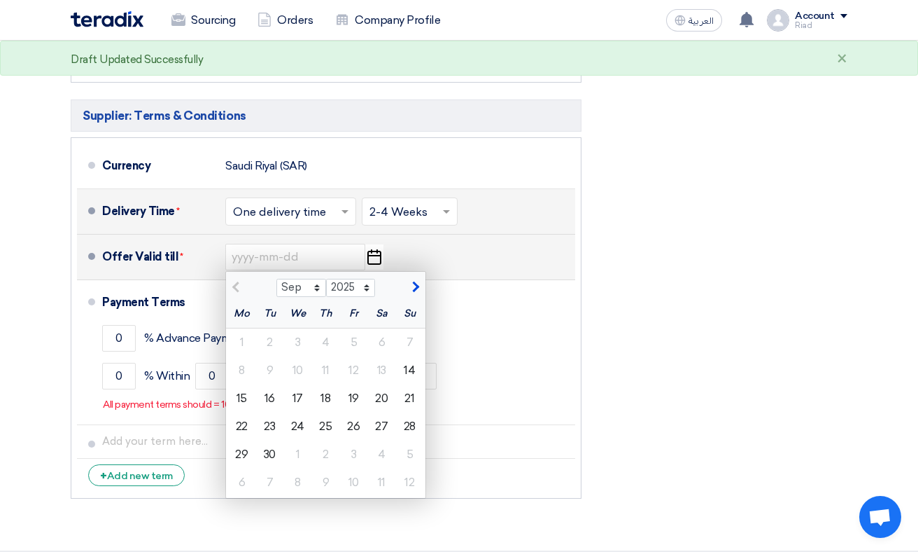
click at [412, 284] on span "button" at bounding box center [414, 287] width 8 height 13
select select "10"
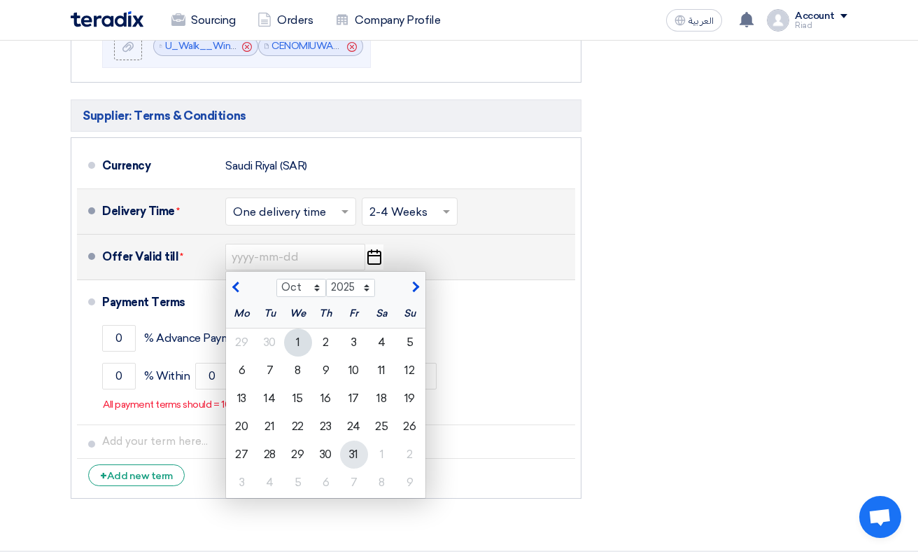
click at [354, 450] on div "31" at bounding box center [354, 454] width 28 height 28
type input "[DATE]"
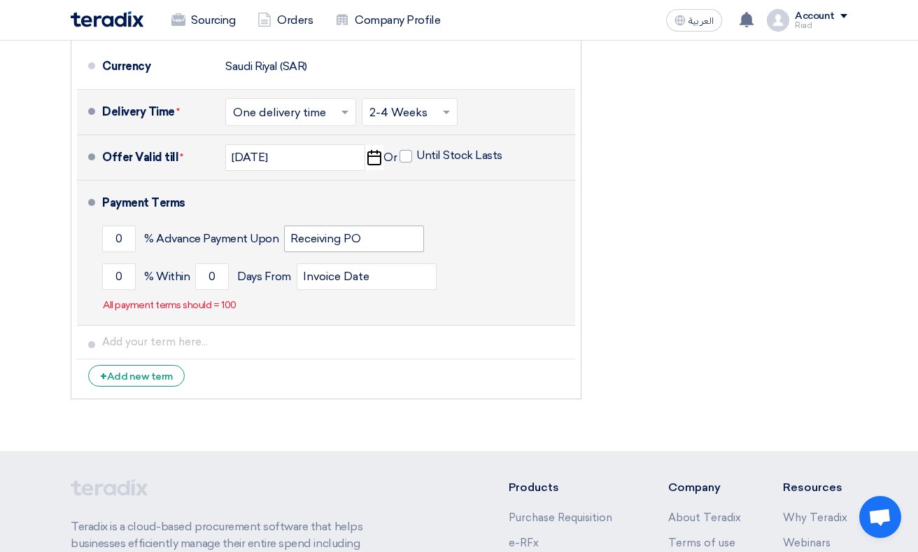
scroll to position [717, 0]
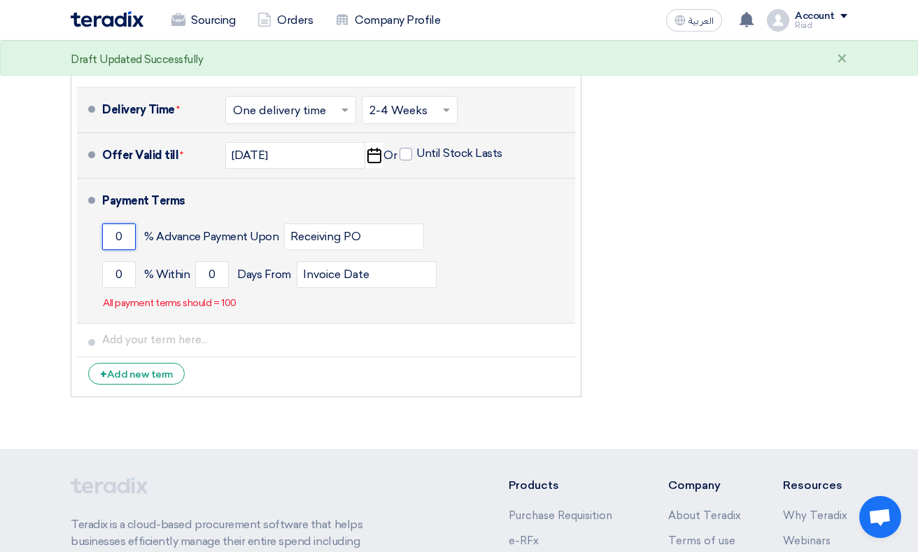
click at [114, 241] on input "0" at bounding box center [119, 236] width 34 height 27
type input "50"
click at [113, 274] on input "0" at bounding box center [119, 274] width 34 height 27
type input "50"
click at [207, 272] on input "0" at bounding box center [212, 274] width 34 height 27
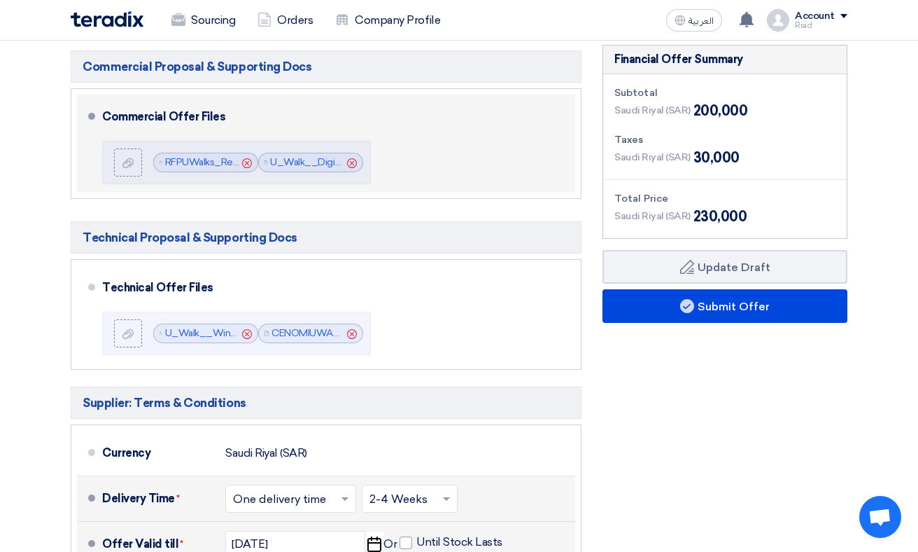
scroll to position [330, 0]
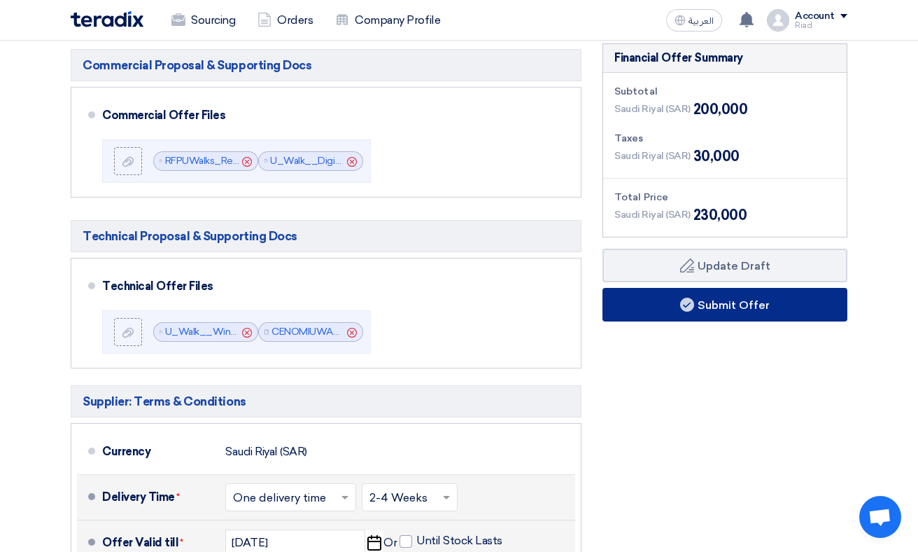
type input "30"
click at [713, 300] on button "Submit Offer" at bounding box center [725, 305] width 245 height 34
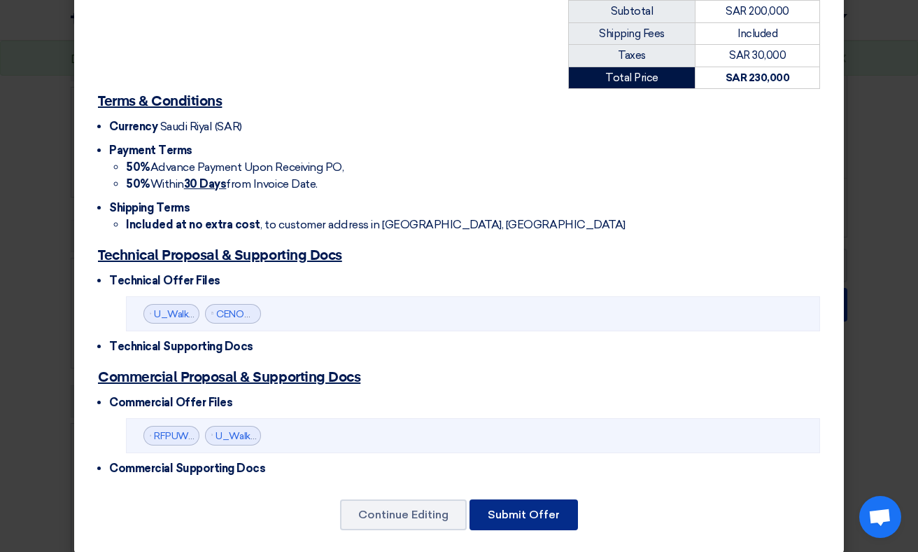
scroll to position [316, 0]
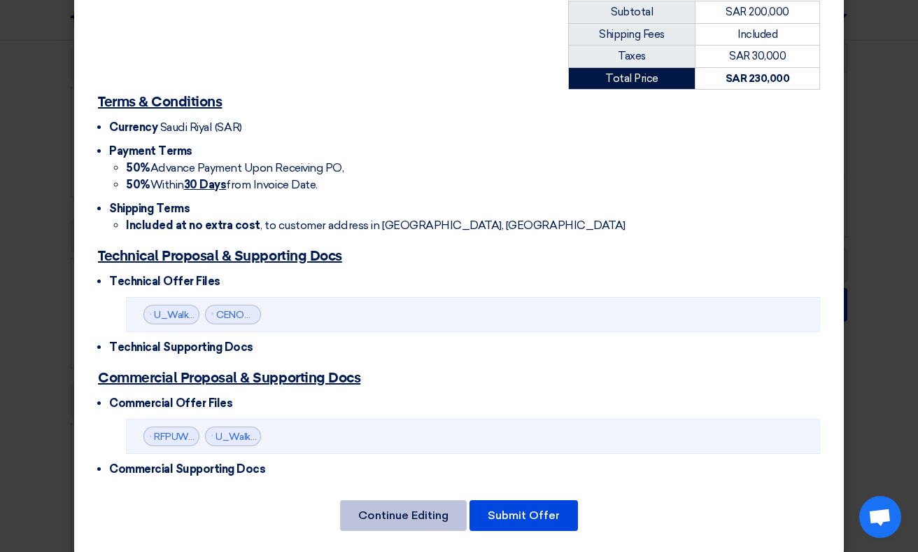
click at [401, 503] on button "Continue Editing" at bounding box center [403, 515] width 127 height 31
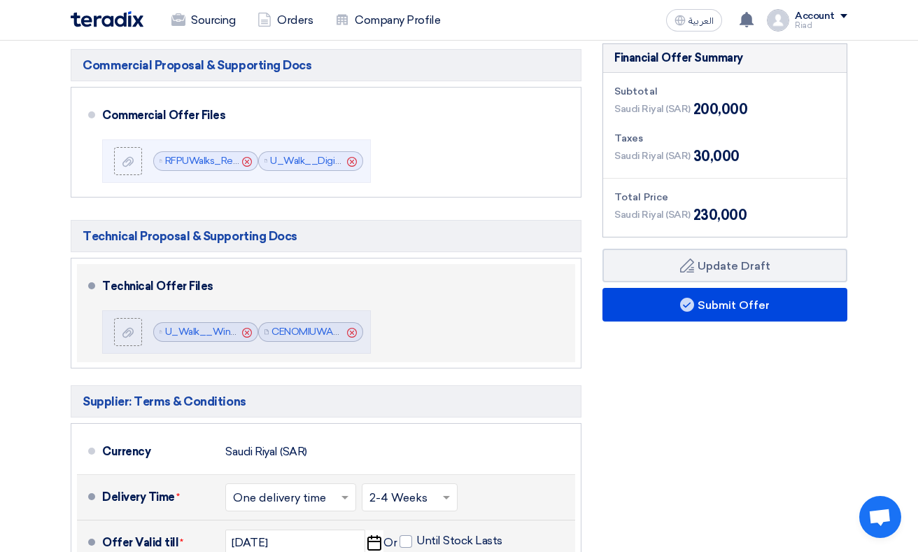
scroll to position [272, 0]
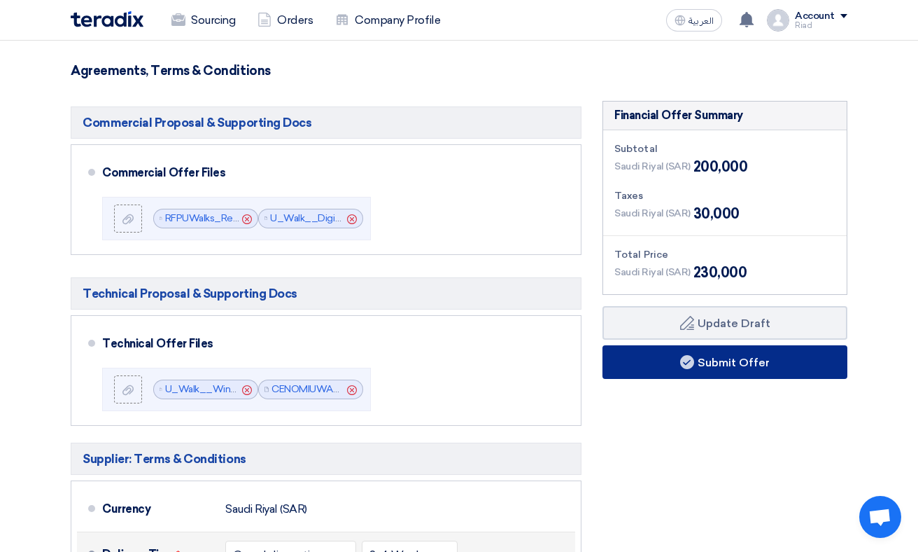
click at [702, 359] on button "Submit Offer" at bounding box center [725, 362] width 245 height 34
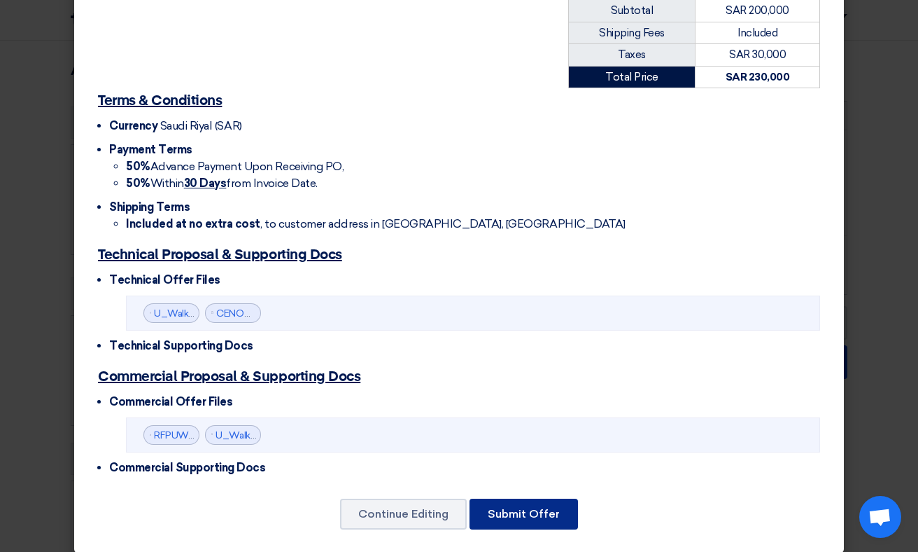
scroll to position [316, 0]
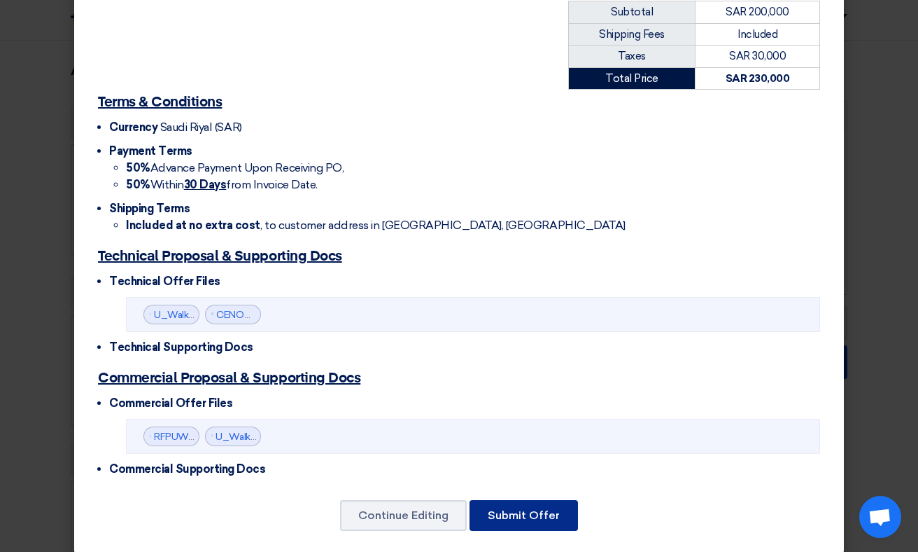
click at [518, 500] on button "Submit Offer" at bounding box center [524, 515] width 109 height 31
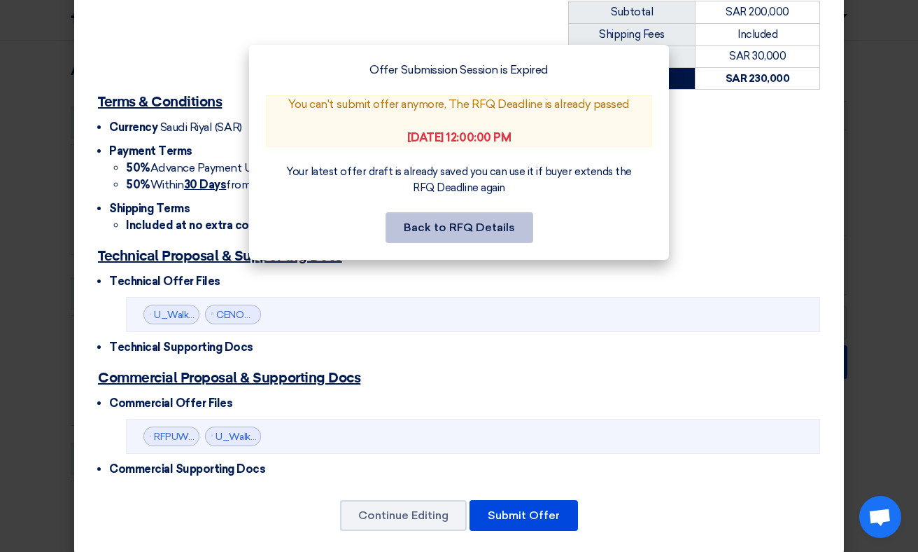
click at [470, 224] on button "Back to RFQ Details" at bounding box center [460, 227] width 148 height 31
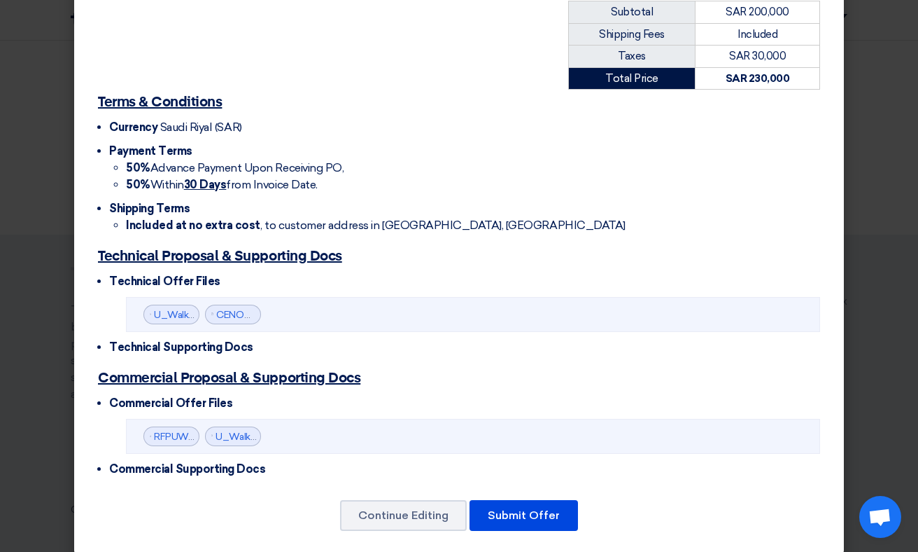
scroll to position [13, 0]
click at [511, 510] on button "Submit Offer" at bounding box center [524, 515] width 109 height 31
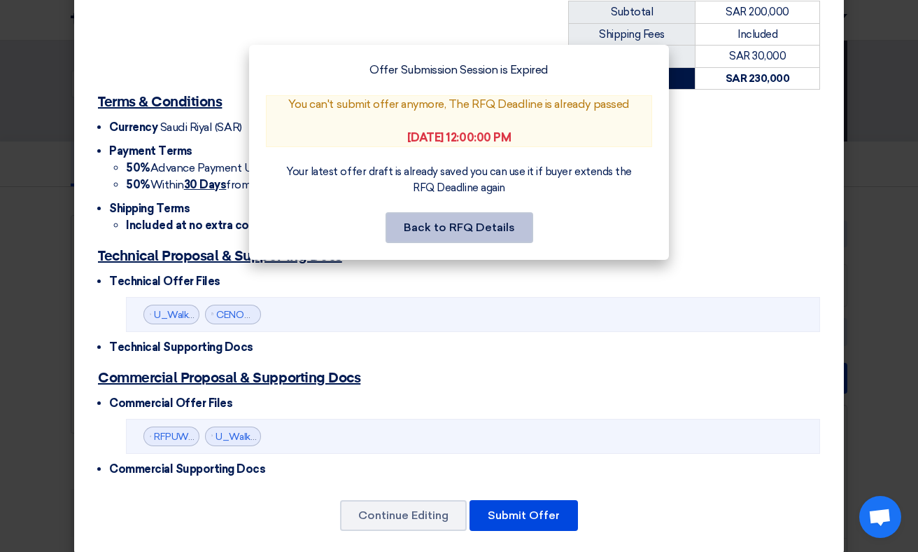
click at [470, 228] on button "Back to RFQ Details" at bounding box center [460, 227] width 148 height 31
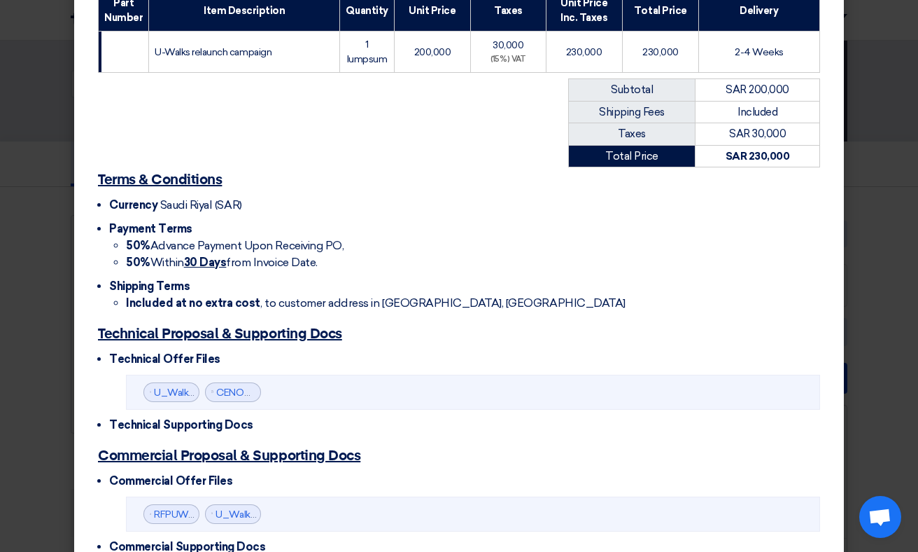
scroll to position [293, 0]
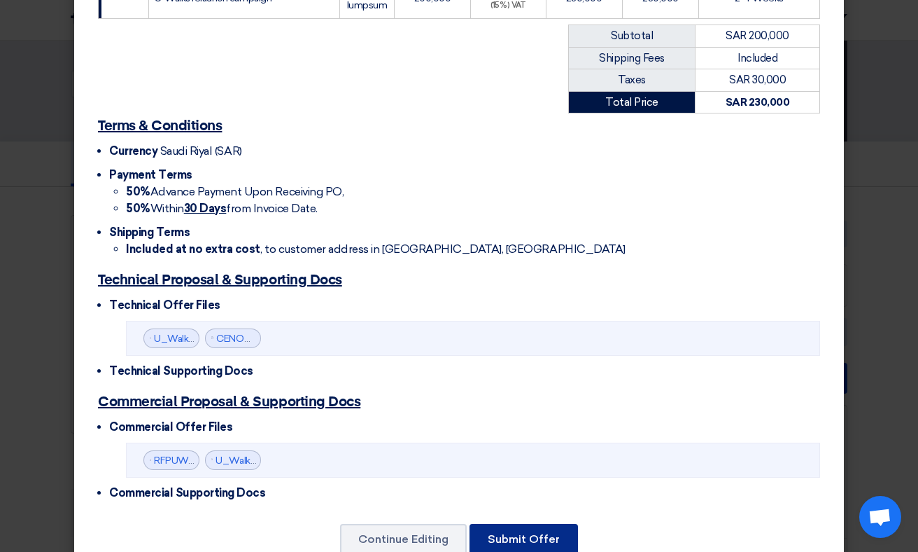
click at [501, 525] on button "Submit Offer" at bounding box center [524, 539] width 109 height 31
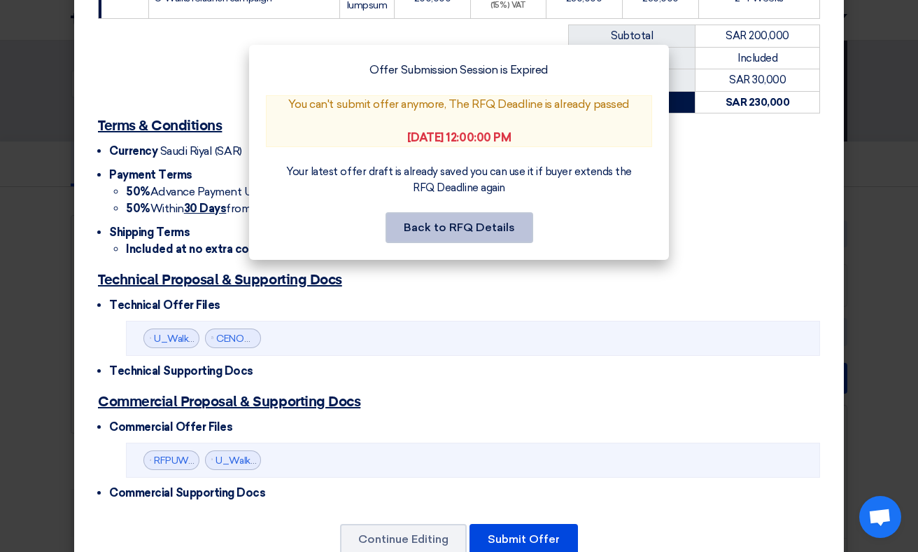
click at [466, 232] on button "Back to RFQ Details" at bounding box center [460, 227] width 148 height 31
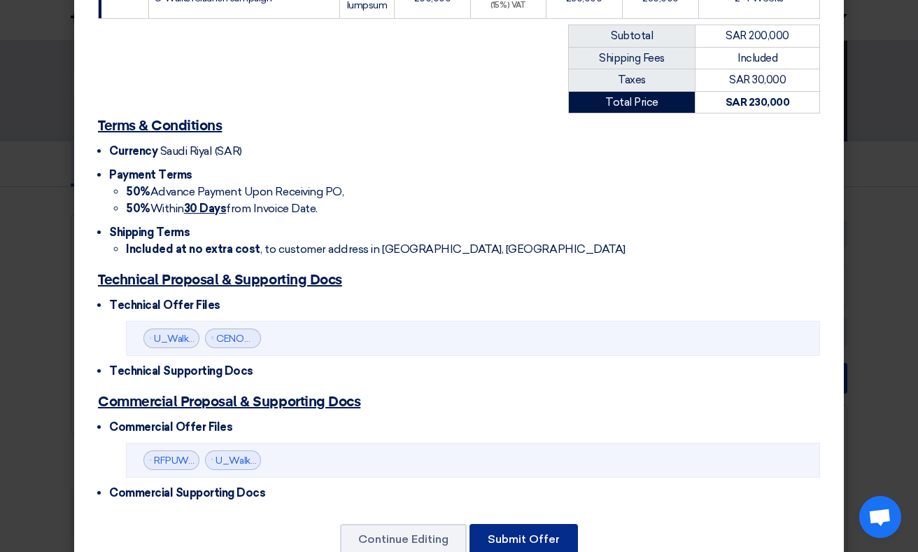
click at [521, 524] on button "Submit Offer" at bounding box center [524, 539] width 109 height 31
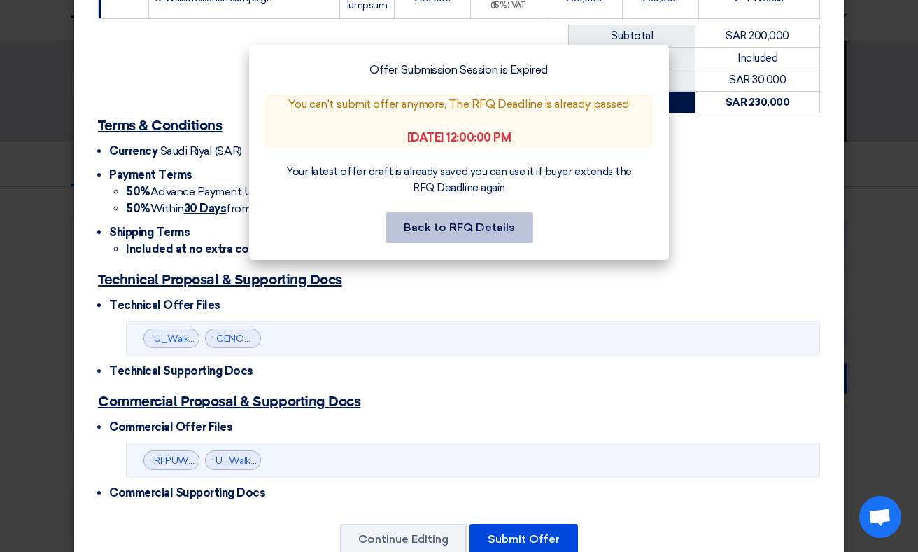
click at [487, 215] on button "Back to RFQ Details" at bounding box center [460, 227] width 148 height 31
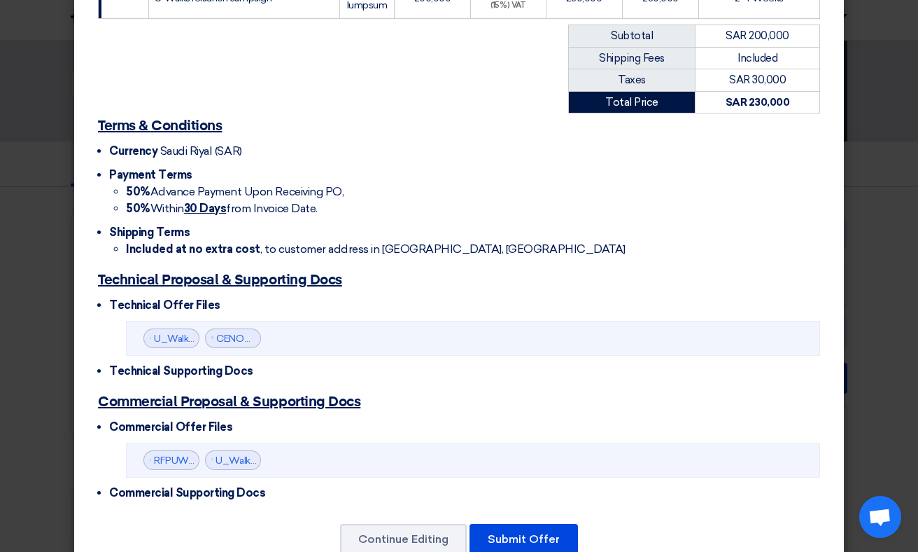
scroll to position [0, 0]
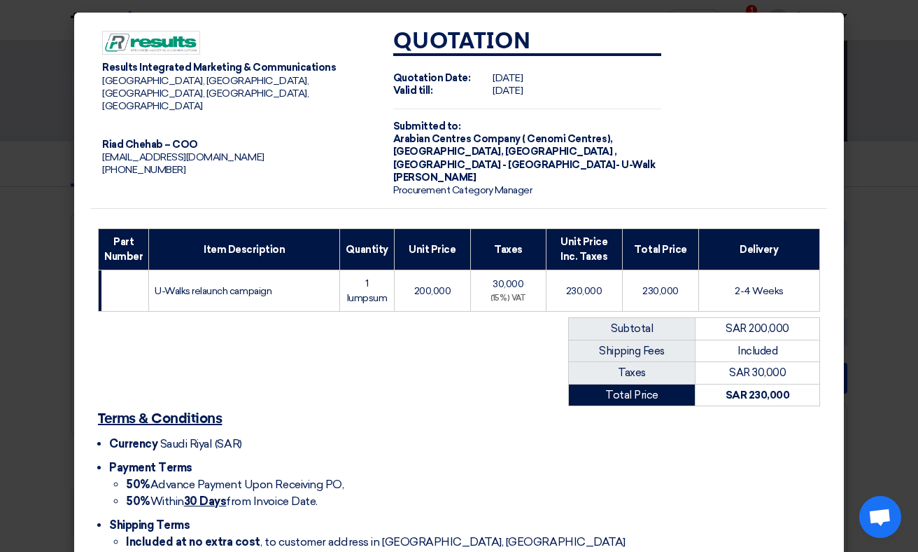
click at [24, 36] on modal-container "Results Integrated Marketing & Communications [GEOGRAPHIC_DATA], [GEOGRAPHIC_DA…" at bounding box center [459, 276] width 918 height 552
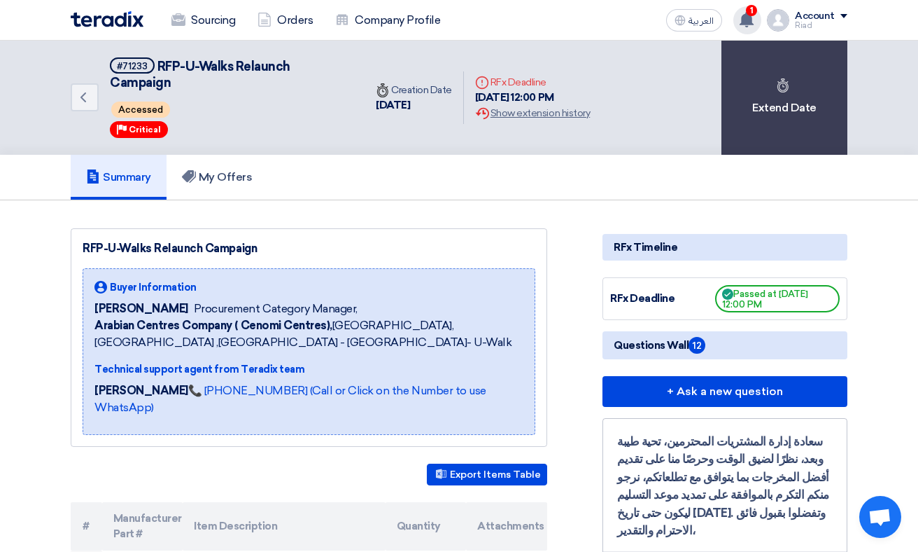
click at [747, 13] on icon at bounding box center [746, 19] width 15 height 15
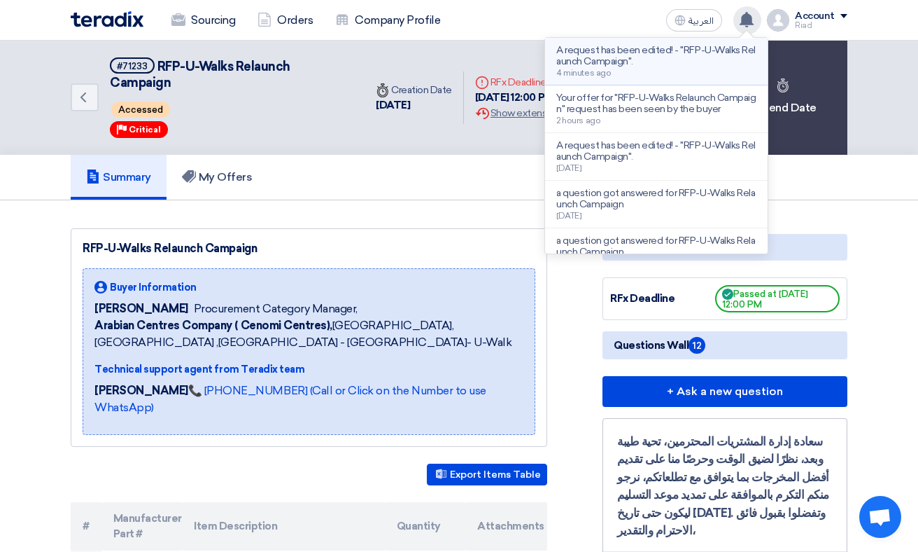
click at [683, 57] on p "A request has been edited! - "RFP-U-Walks Relaunch Campaign"." at bounding box center [657, 56] width 200 height 22
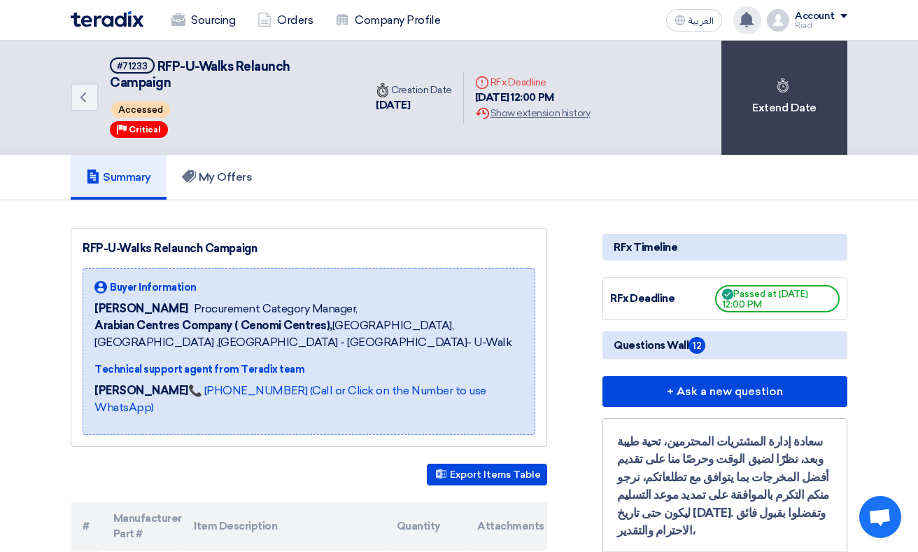
click at [113, 25] on img at bounding box center [107, 19] width 73 height 16
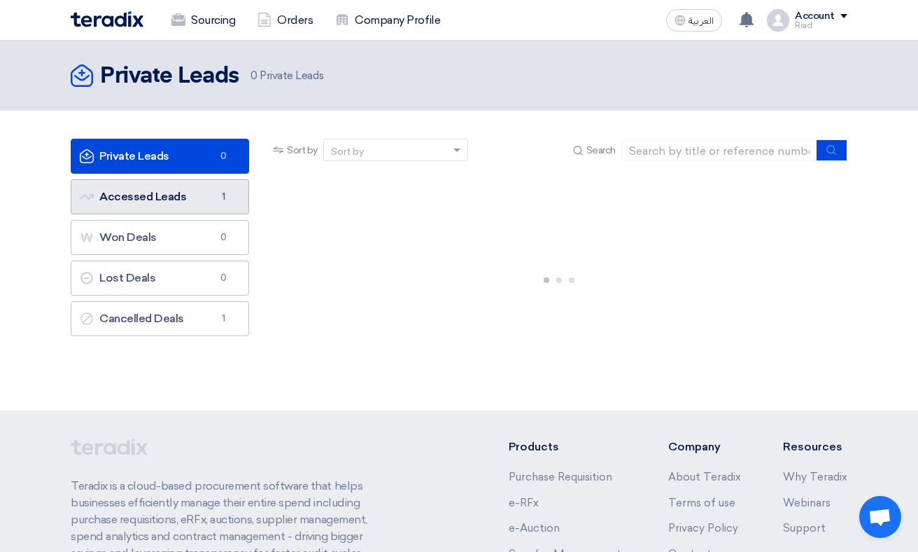
click at [197, 195] on link "Accessed Leads Accessed Leads 1" at bounding box center [160, 196] width 179 height 35
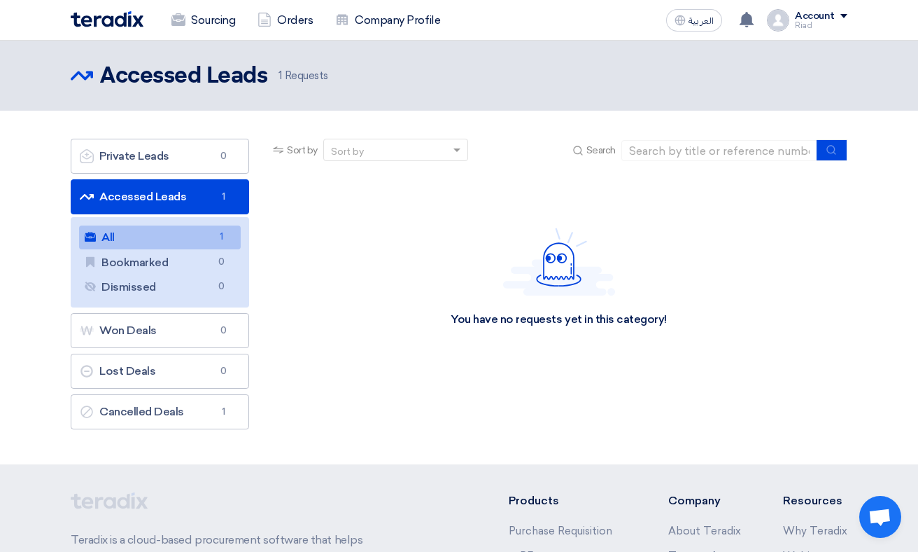
click at [178, 234] on link "All All 1" at bounding box center [160, 237] width 162 height 24
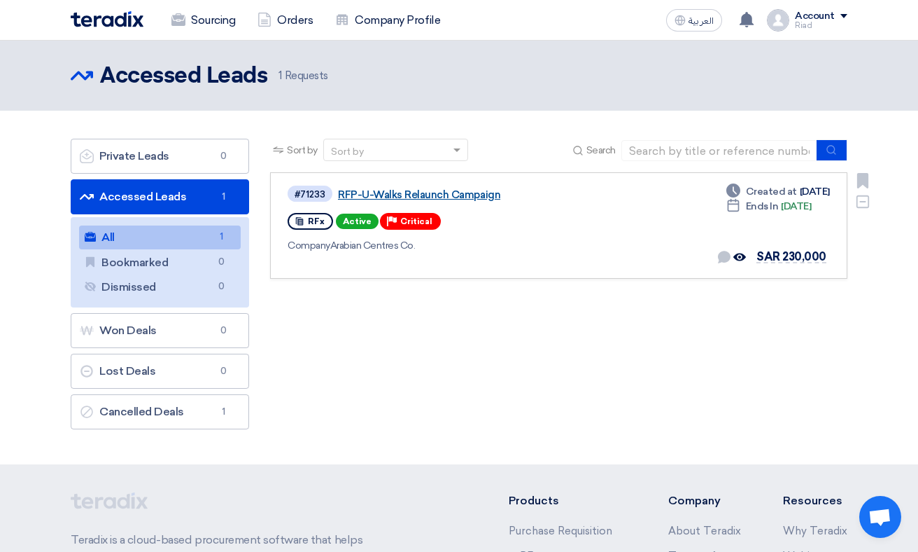
click at [391, 191] on link "RFP-U-Walks Relaunch Campaign" at bounding box center [513, 194] width 350 height 13
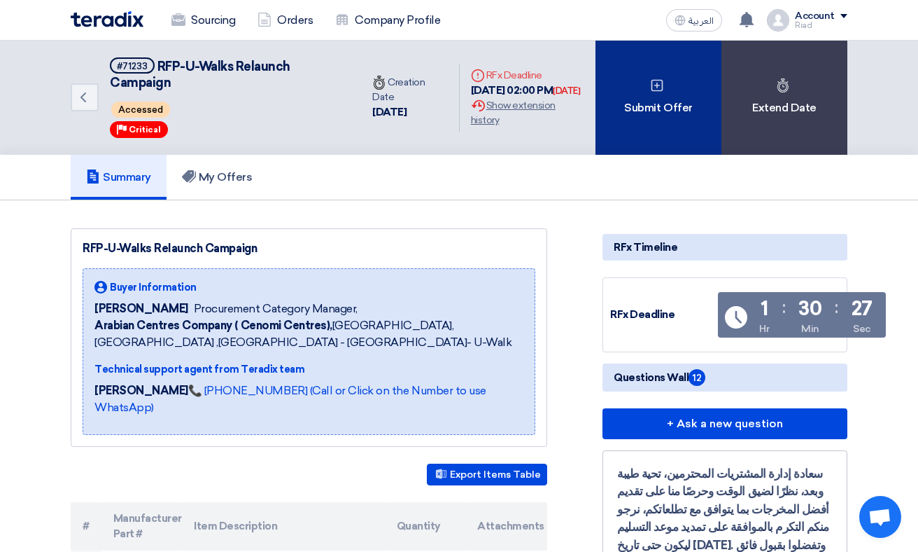
click at [649, 105] on div "Submit Offer" at bounding box center [659, 98] width 126 height 114
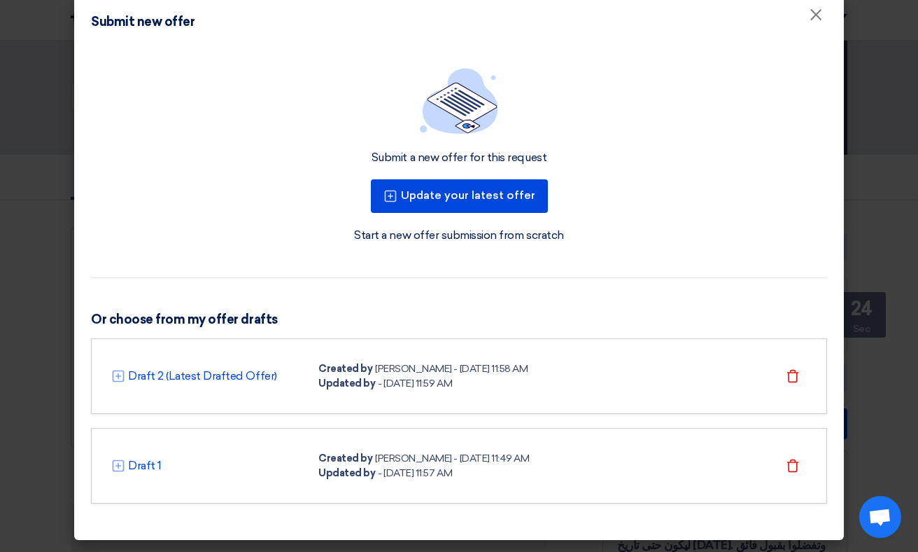
scroll to position [20, 0]
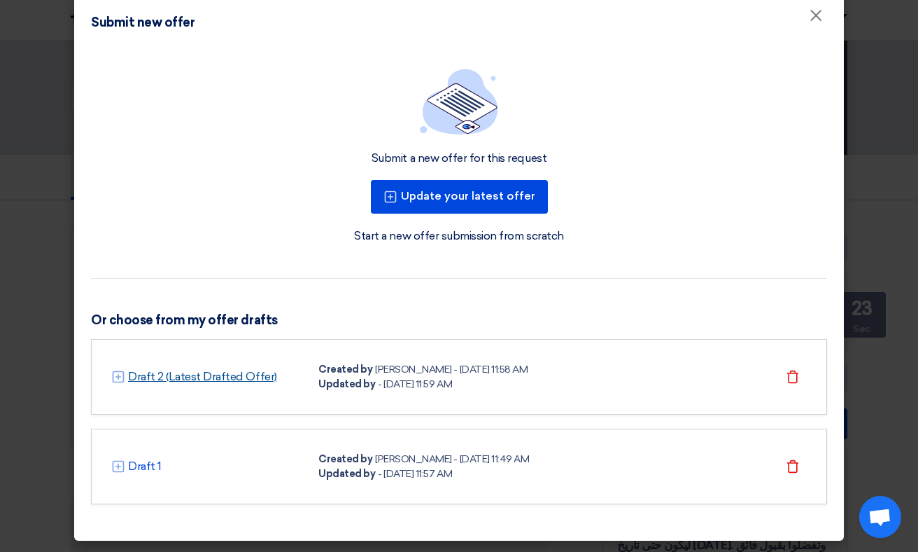
click at [225, 374] on link "Draft 2 (Latest Drafted Offer)" at bounding box center [202, 376] width 149 height 17
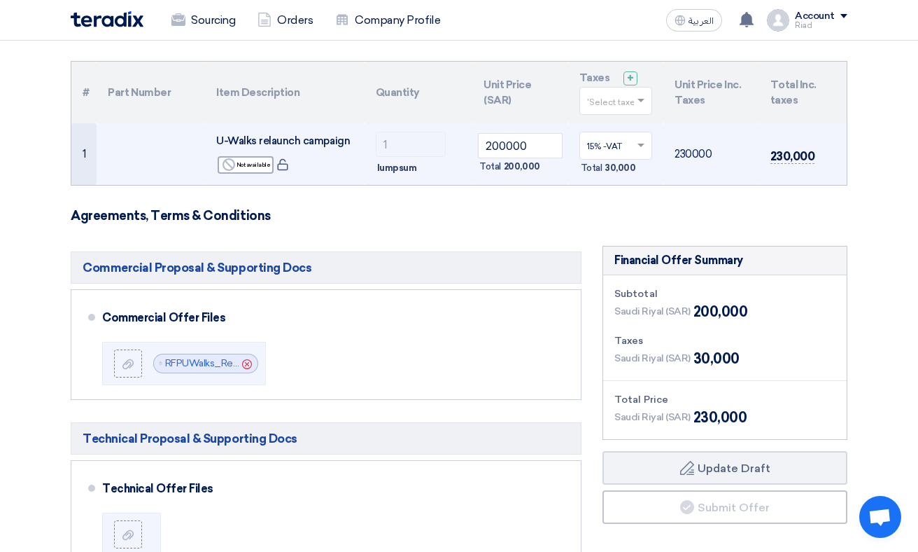
scroll to position [153, 0]
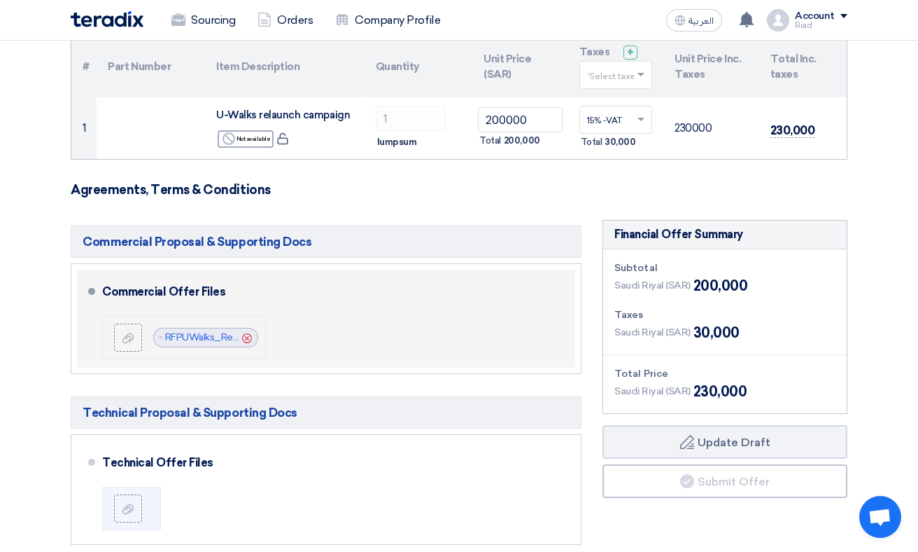
click at [247, 336] on icon "Cancel" at bounding box center [247, 338] width 10 height 10
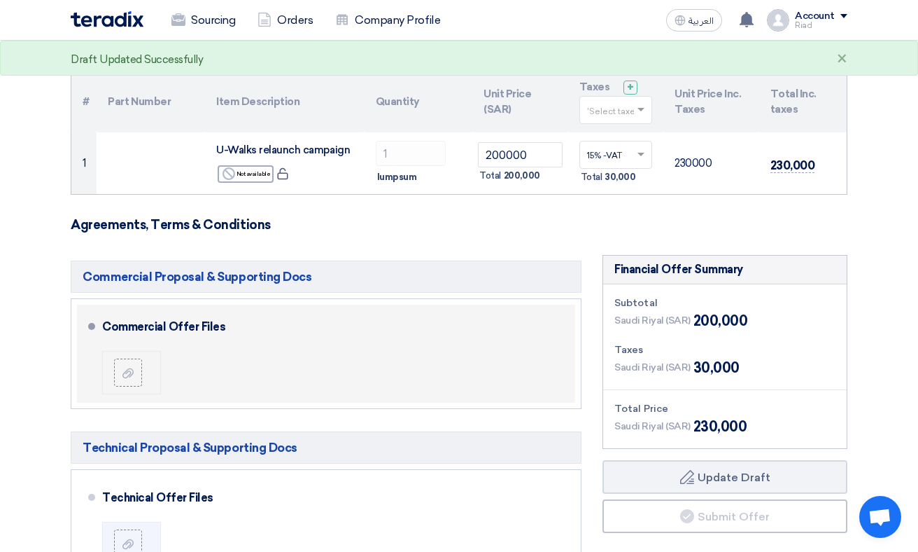
scroll to position [128, 0]
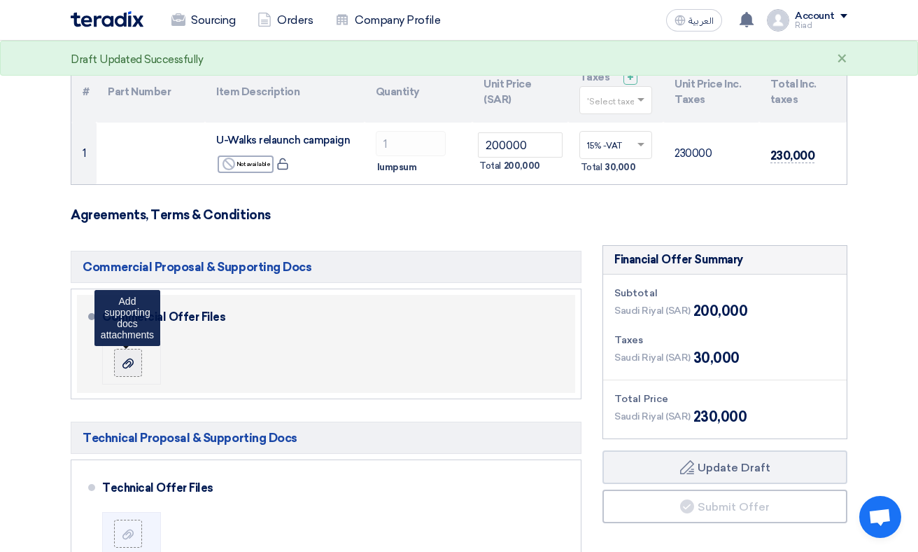
click at [130, 364] on use at bounding box center [128, 363] width 11 height 10
click at [0, 0] on input "file" at bounding box center [0, 0] width 0 height 0
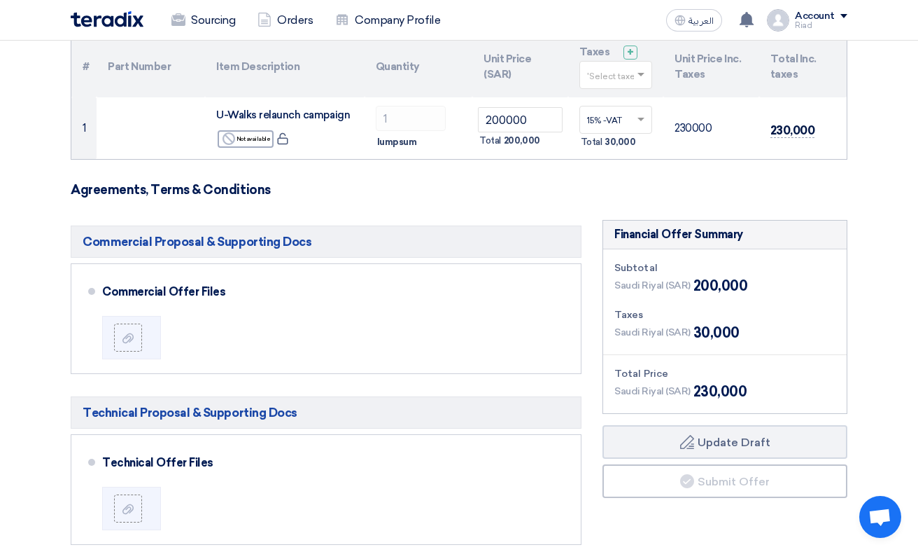
scroll to position [154, 0]
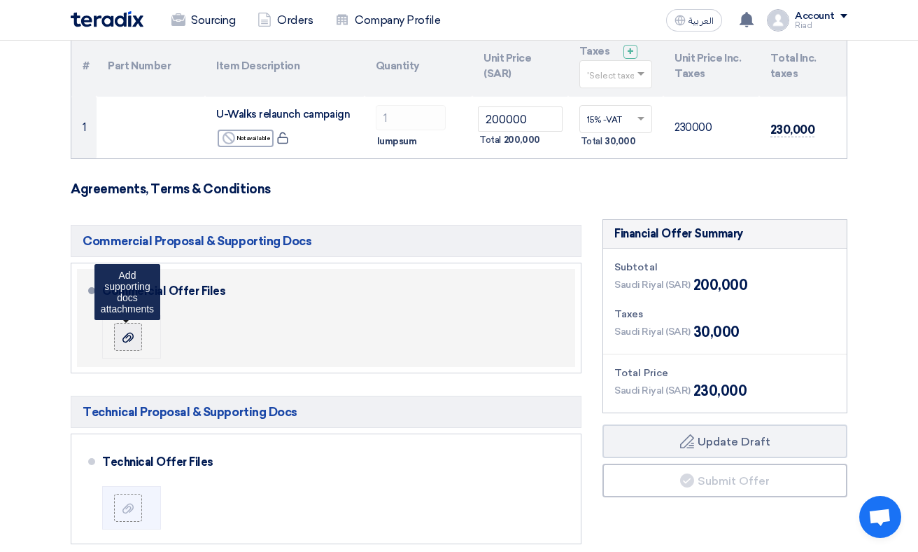
click at [123, 334] on icon at bounding box center [128, 337] width 11 height 11
click at [0, 0] on input "file" at bounding box center [0, 0] width 0 height 0
click at [123, 335] on icon at bounding box center [128, 337] width 11 height 11
click at [0, 0] on input "file" at bounding box center [0, 0] width 0 height 0
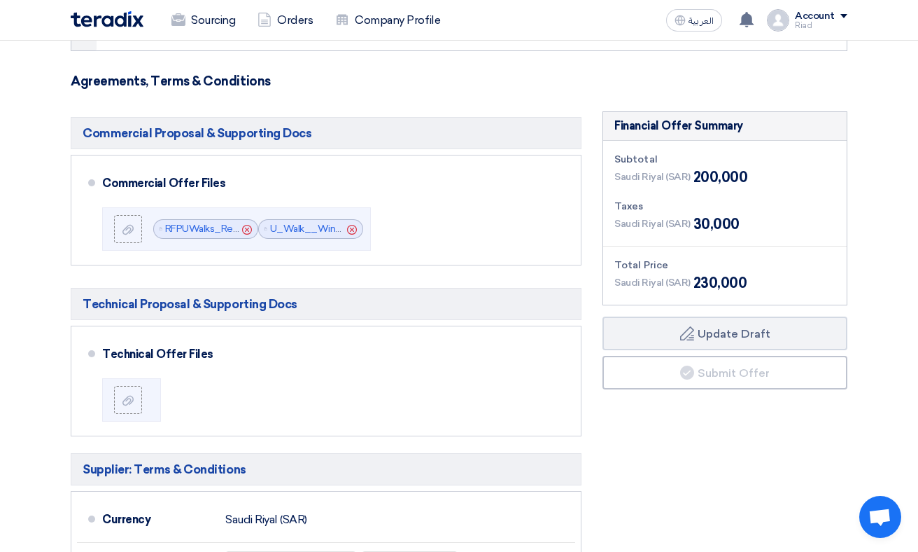
scroll to position [311, 0]
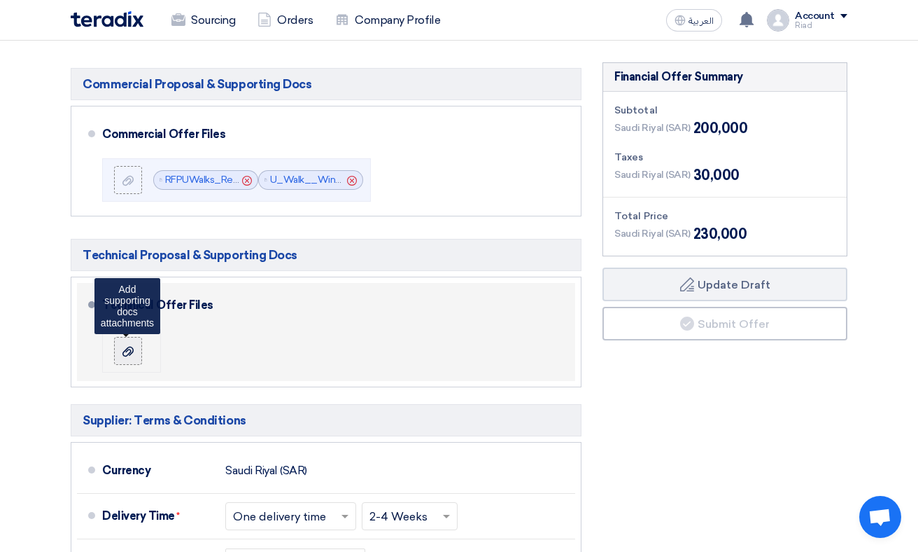
click at [128, 354] on use at bounding box center [128, 351] width 11 height 10
click at [0, 0] on input "file" at bounding box center [0, 0] width 0 height 0
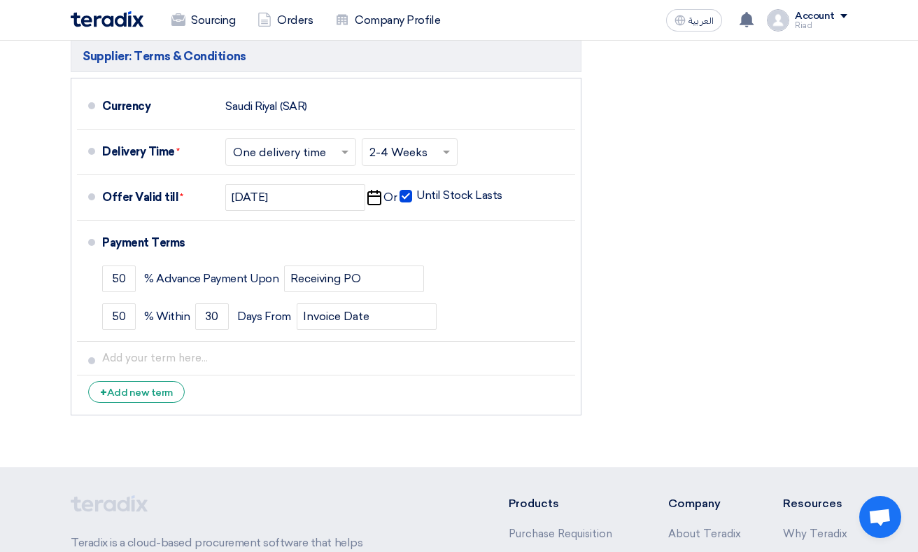
scroll to position [398, 0]
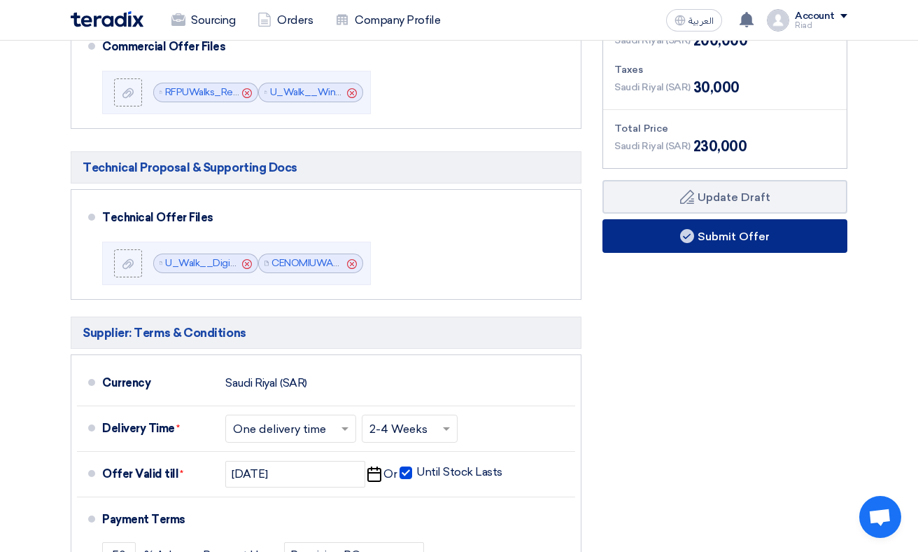
click at [726, 230] on button "Submit Offer" at bounding box center [725, 236] width 245 height 34
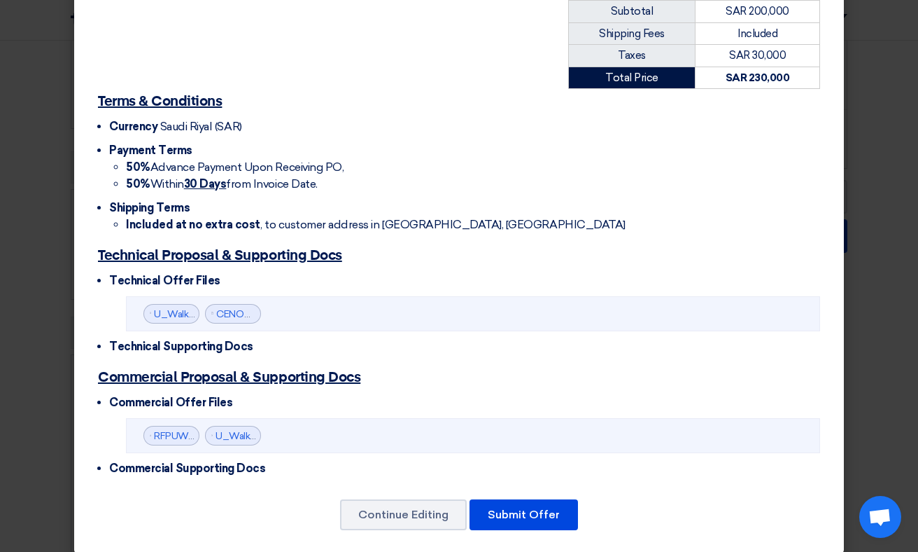
scroll to position [316, 0]
click at [533, 500] on button "Submit Offer" at bounding box center [524, 515] width 109 height 31
